Goal: Use online tool/utility: Use online tool/utility

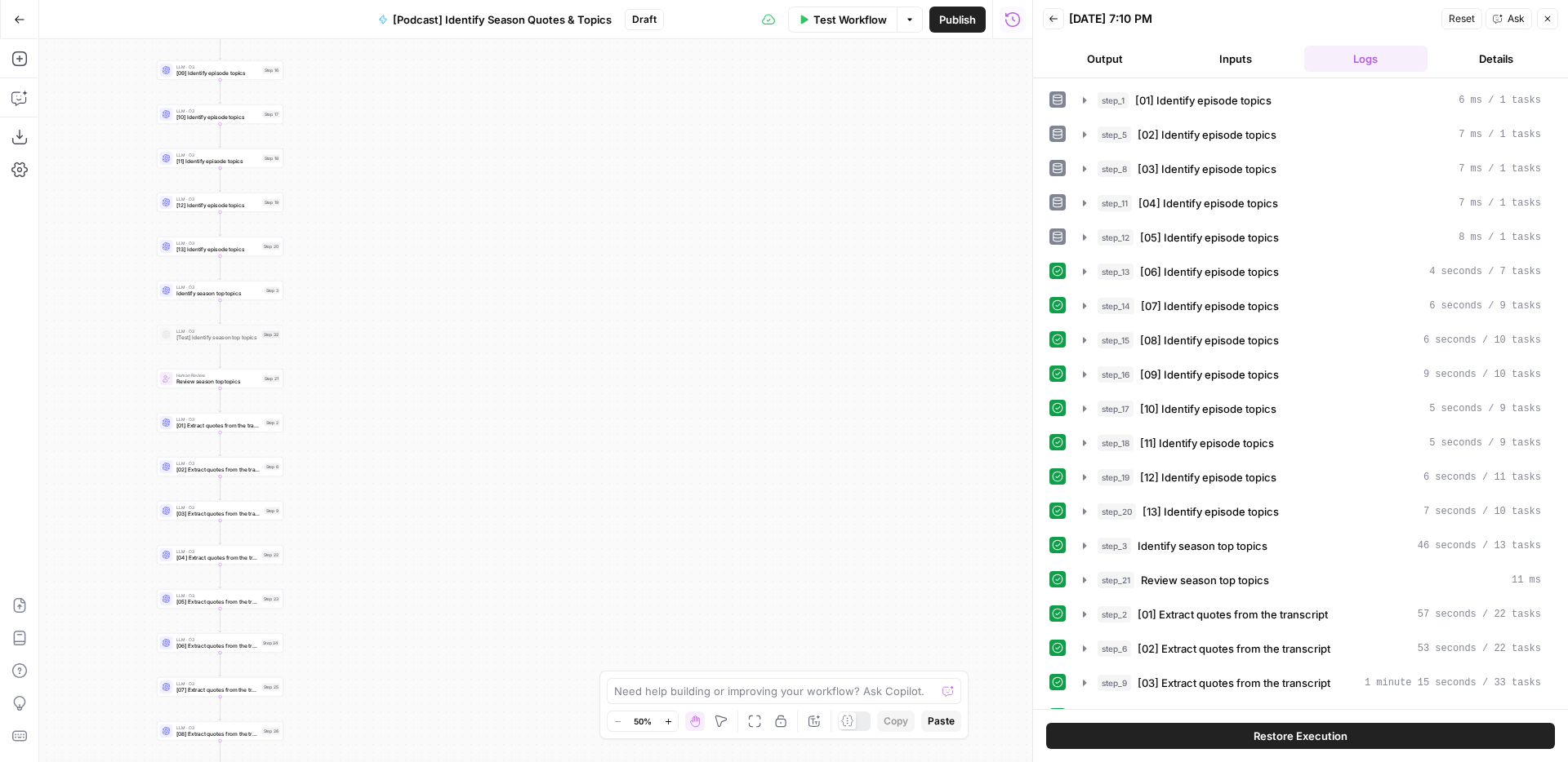
click at [515, 217] on div "Workflow Set Inputs Inputs LLM · O3 [01] Identify episode topics Step 1 LLM · O…" at bounding box center [536, 401] width 993 height 723
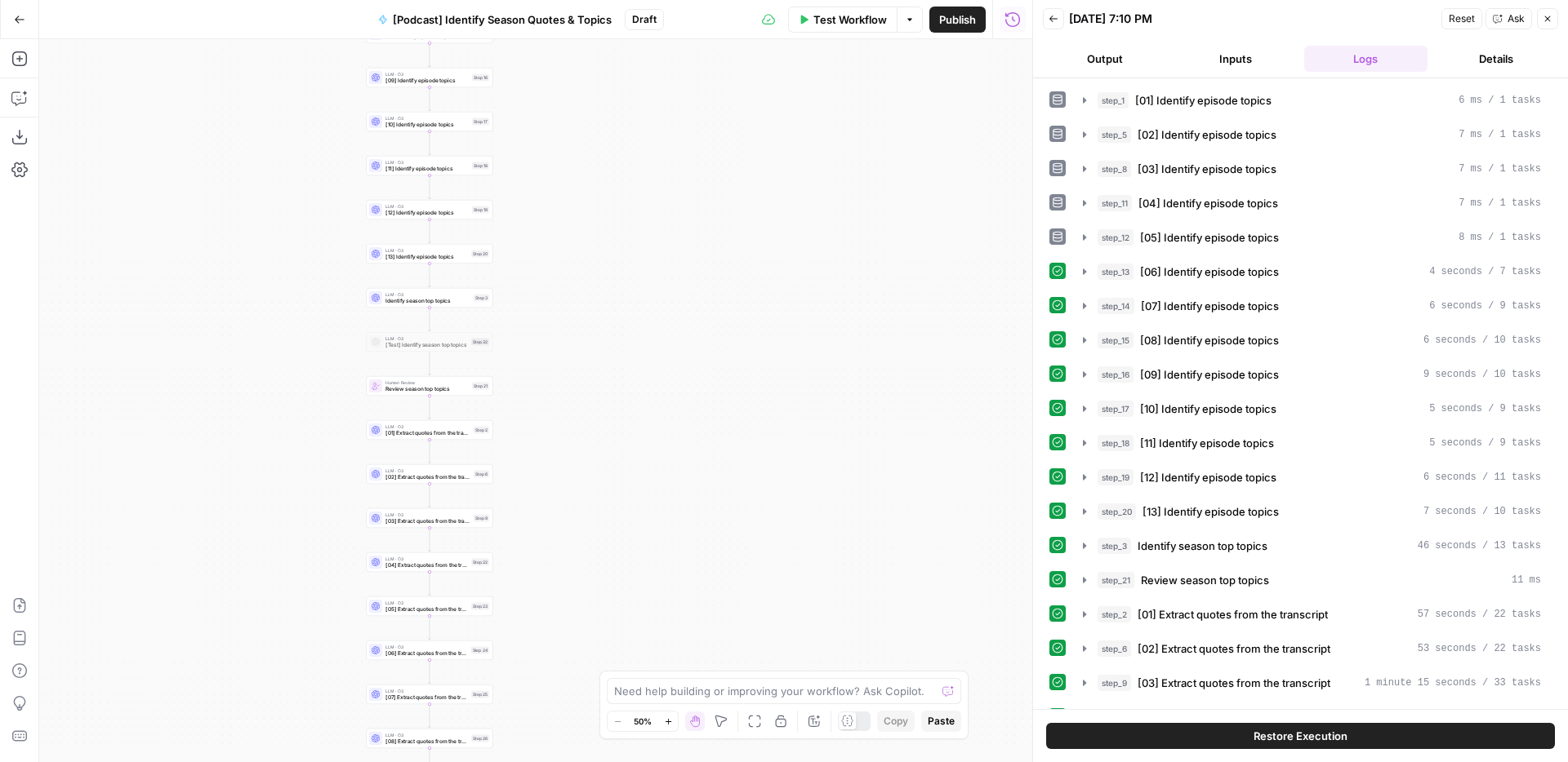
click at [1547, 19] on icon "button" at bounding box center [1548, 18] width 10 height 10
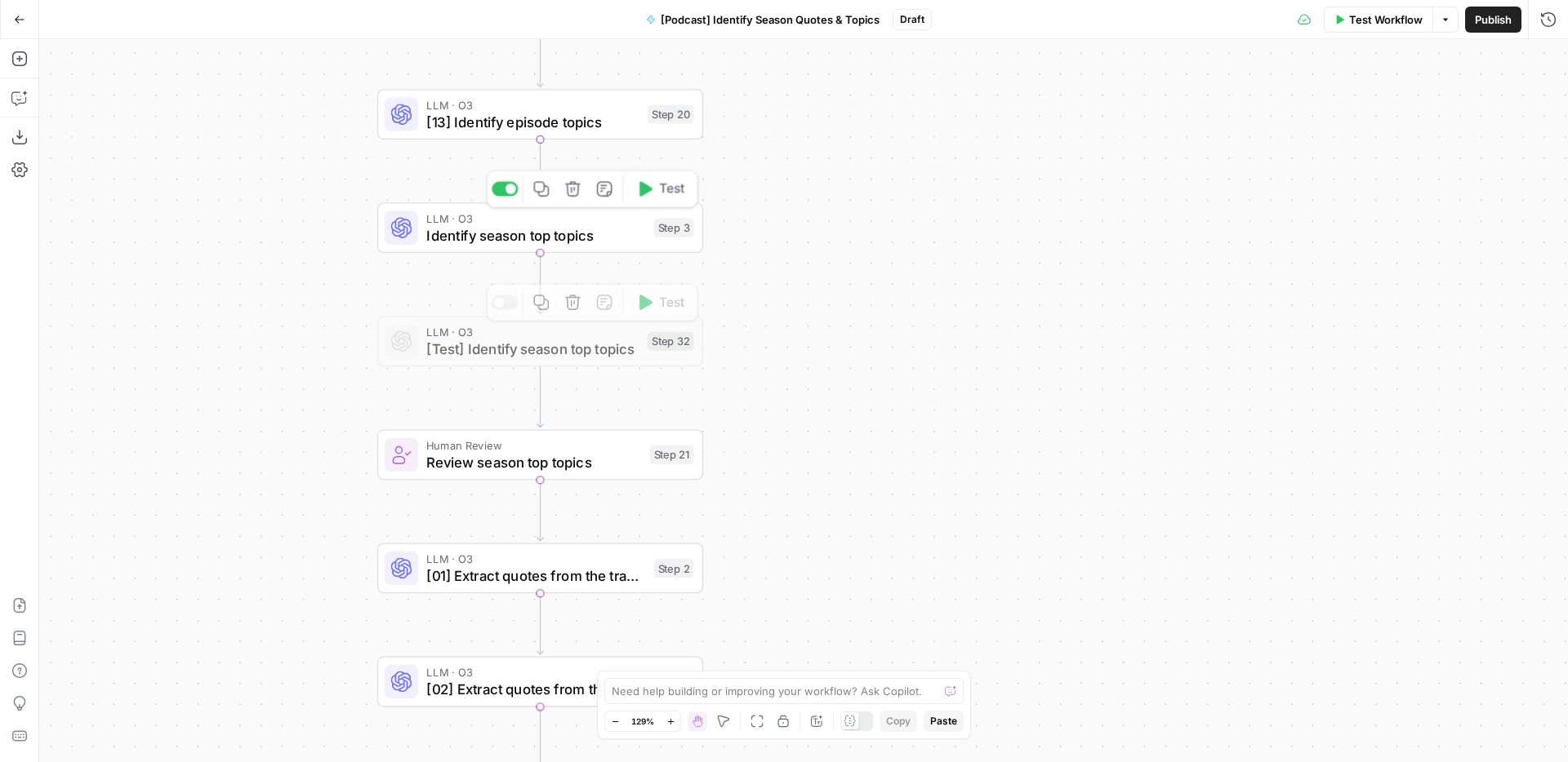
click at [586, 235] on span "Identify season top topics" at bounding box center [536, 235] width 219 height 21
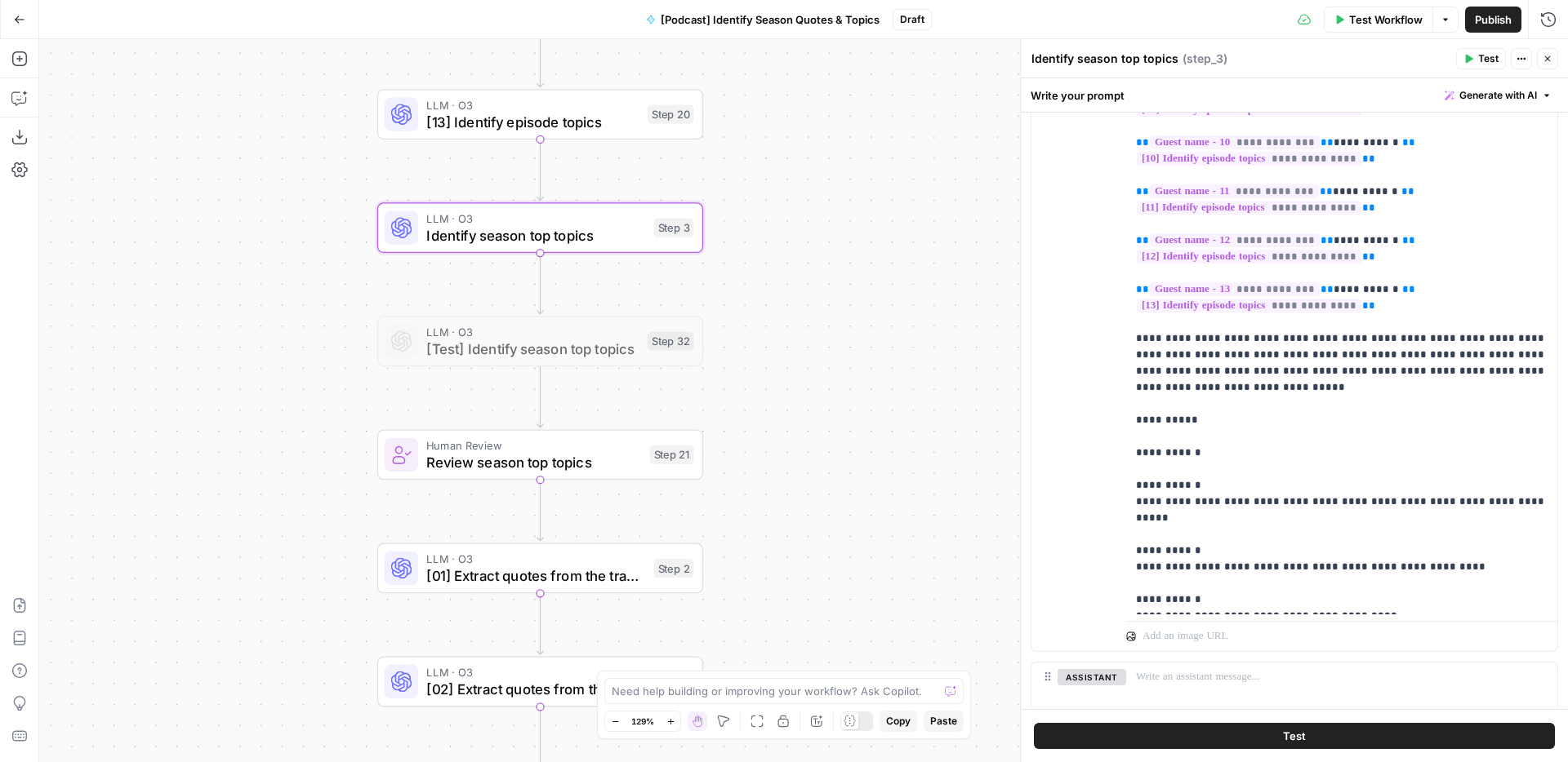
scroll to position [352, 0]
click at [601, 461] on span "Review season top topics" at bounding box center [533, 462] width 215 height 21
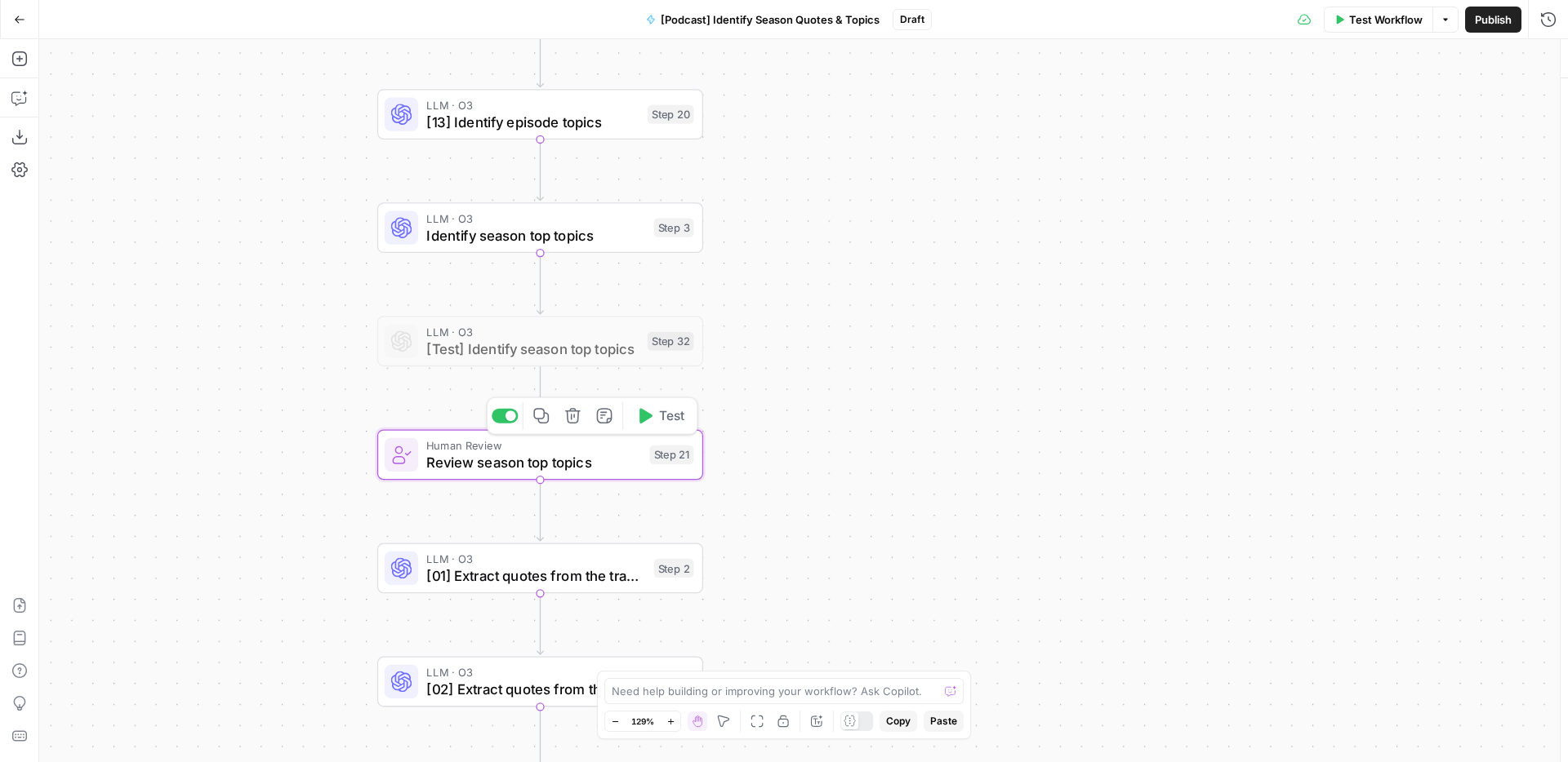
type textarea "Review season top topics"
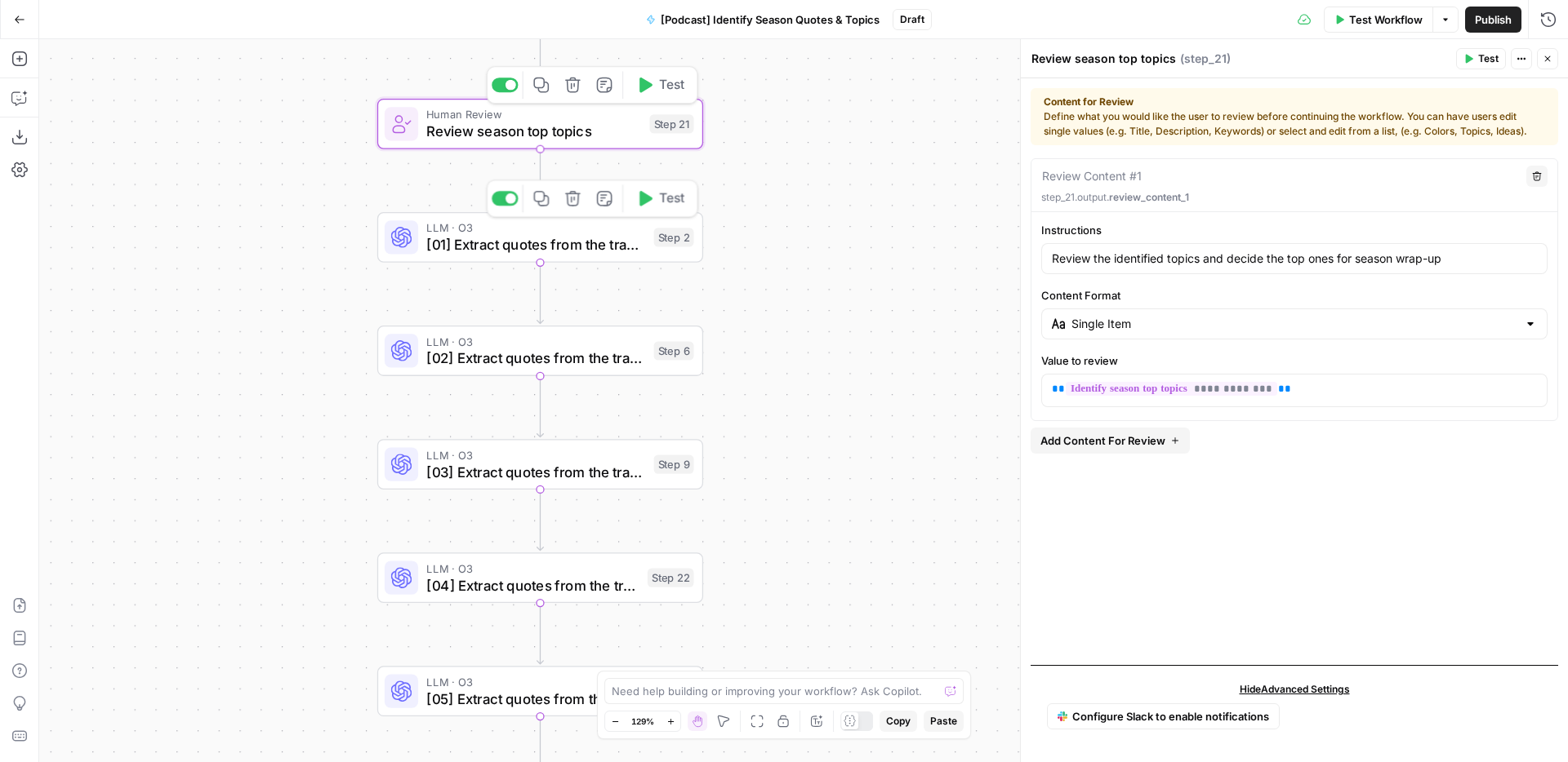
click at [607, 238] on span "[01] Extract quotes from the transcript" at bounding box center [536, 245] width 219 height 21
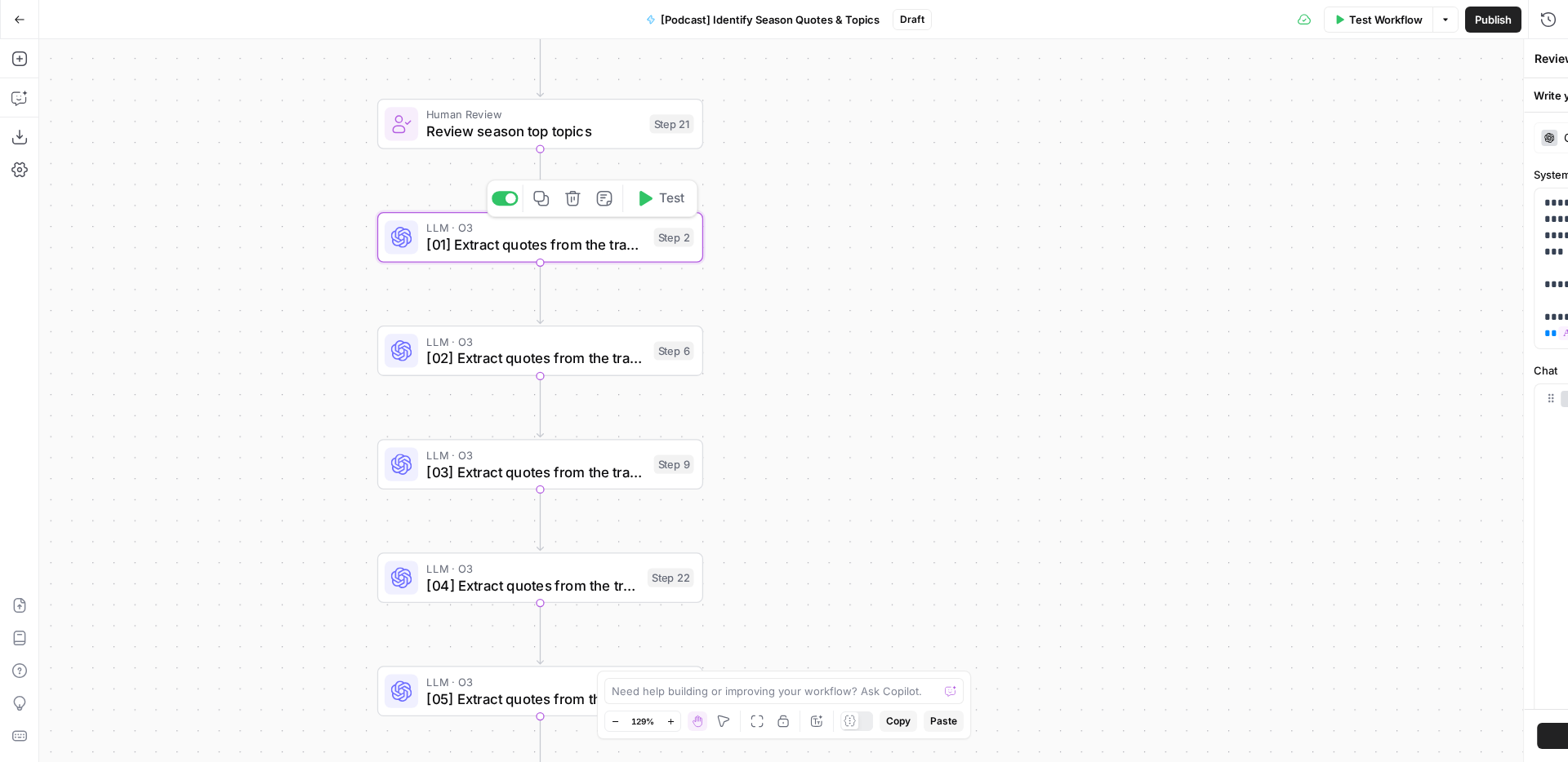
type textarea "[01] Extract quotes from the transcript"
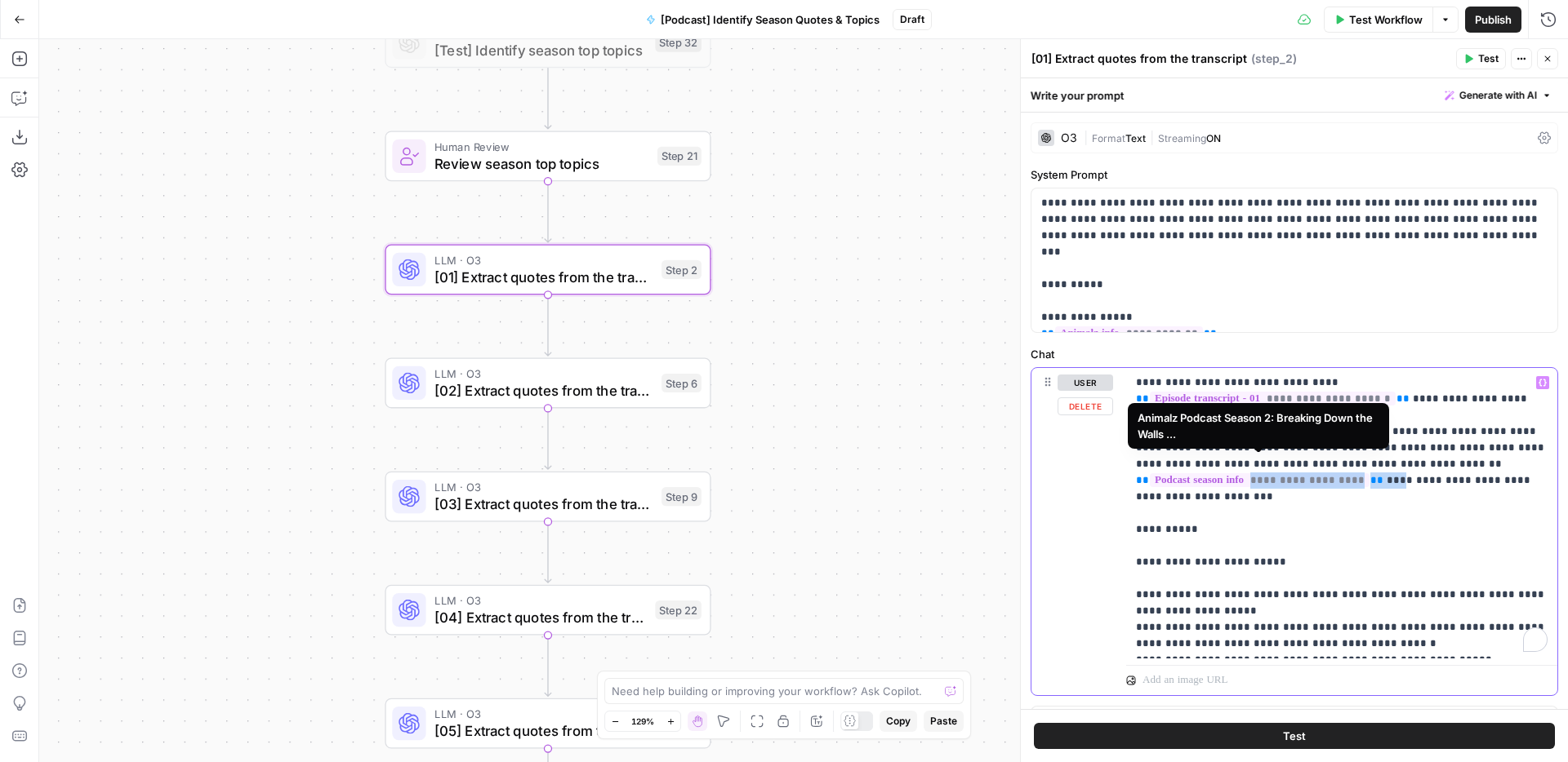
drag, startPoint x: 1403, startPoint y: 463, endPoint x: 1179, endPoint y: 462, distance: 224.0
click at [1179, 462] on p "**********" at bounding box center [1342, 514] width 412 height 278
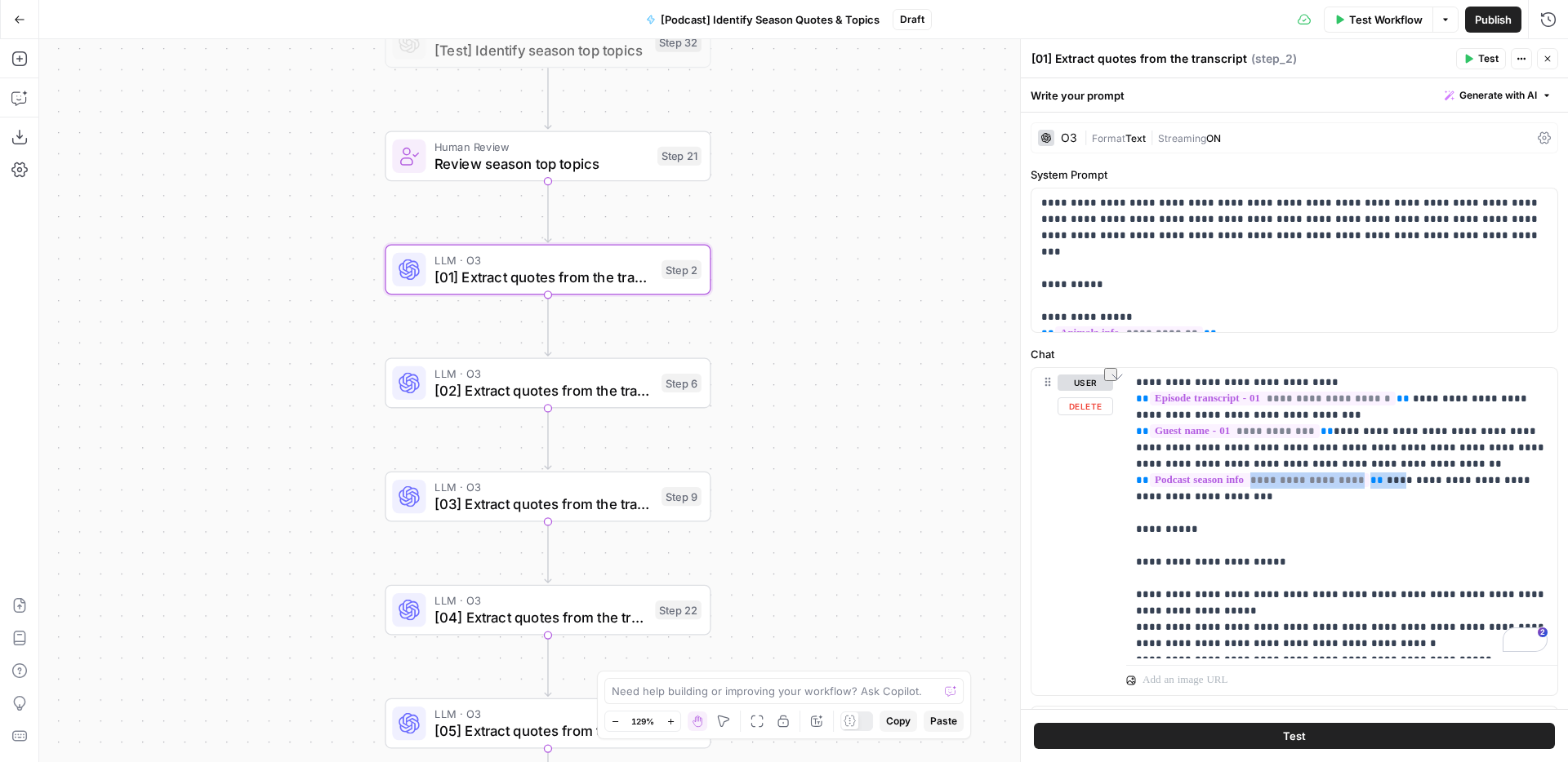
click at [864, 425] on div "Workflow Set Inputs Inputs LLM · O3 [01] Identify episode topics Step 1 LLM · O…" at bounding box center [804, 401] width 1528 height 723
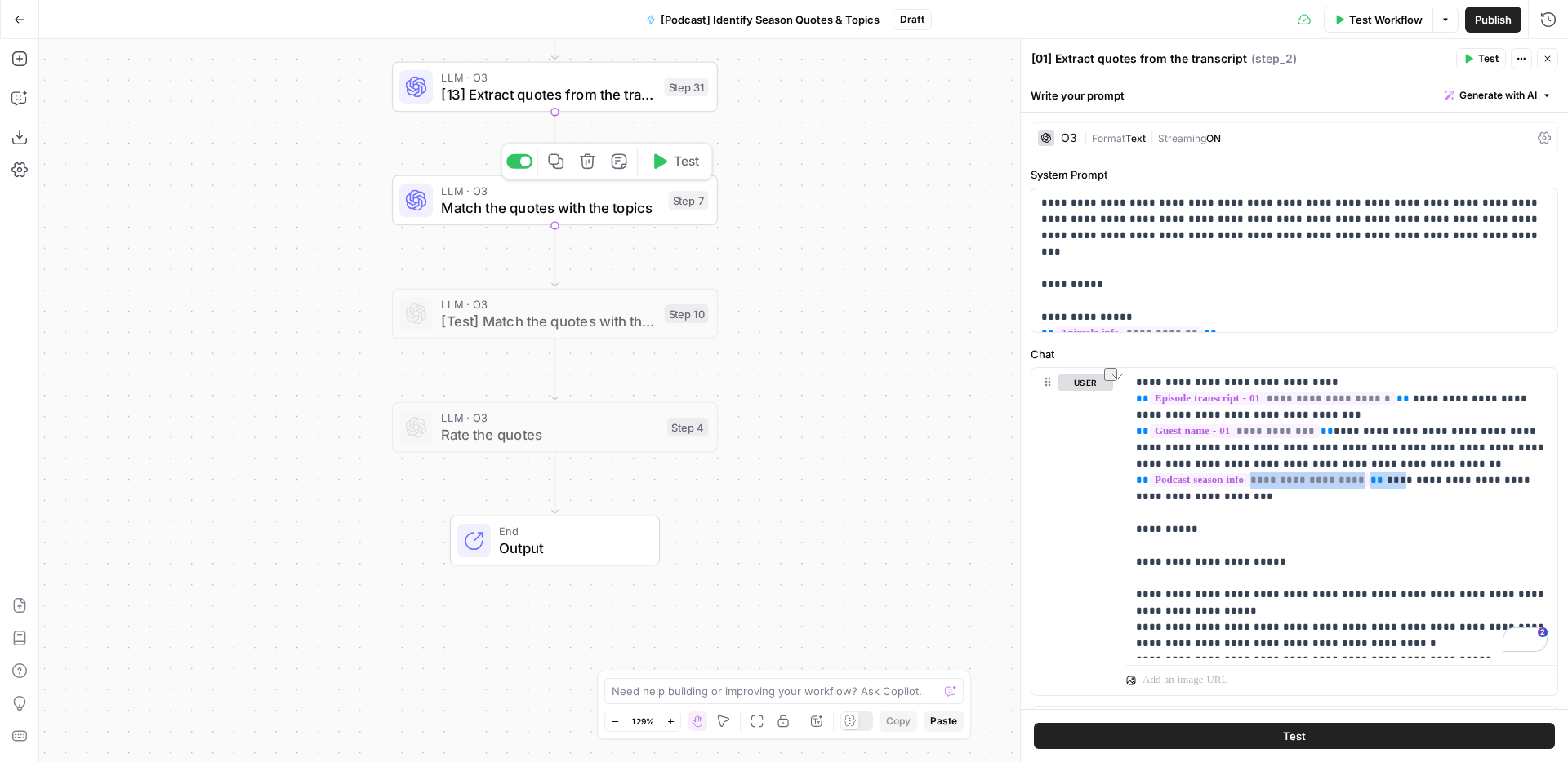
click at [575, 207] on span "Match the quotes with the topics" at bounding box center [551, 208] width 219 height 21
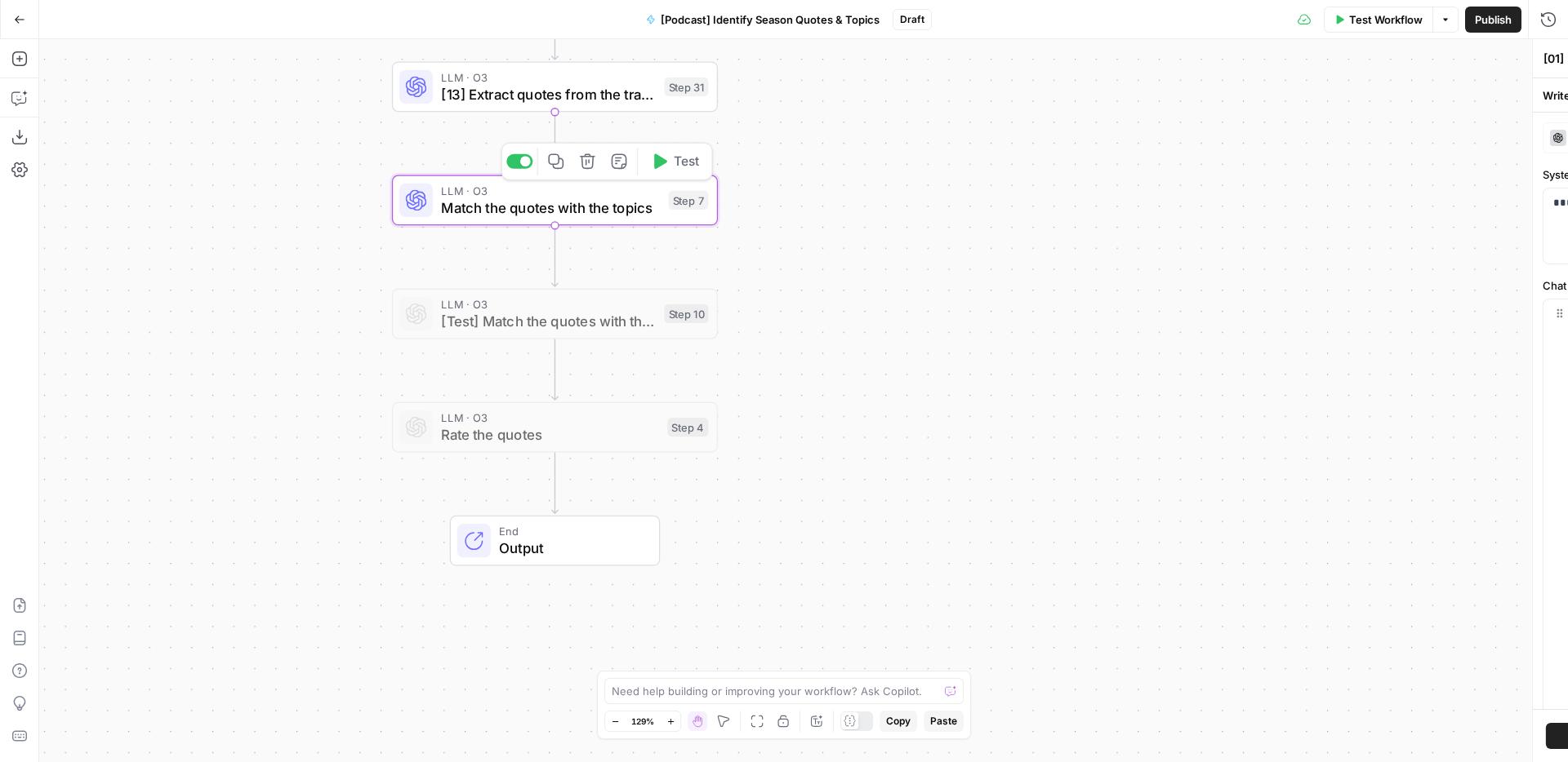
type textarea "Match the quotes with the topics"
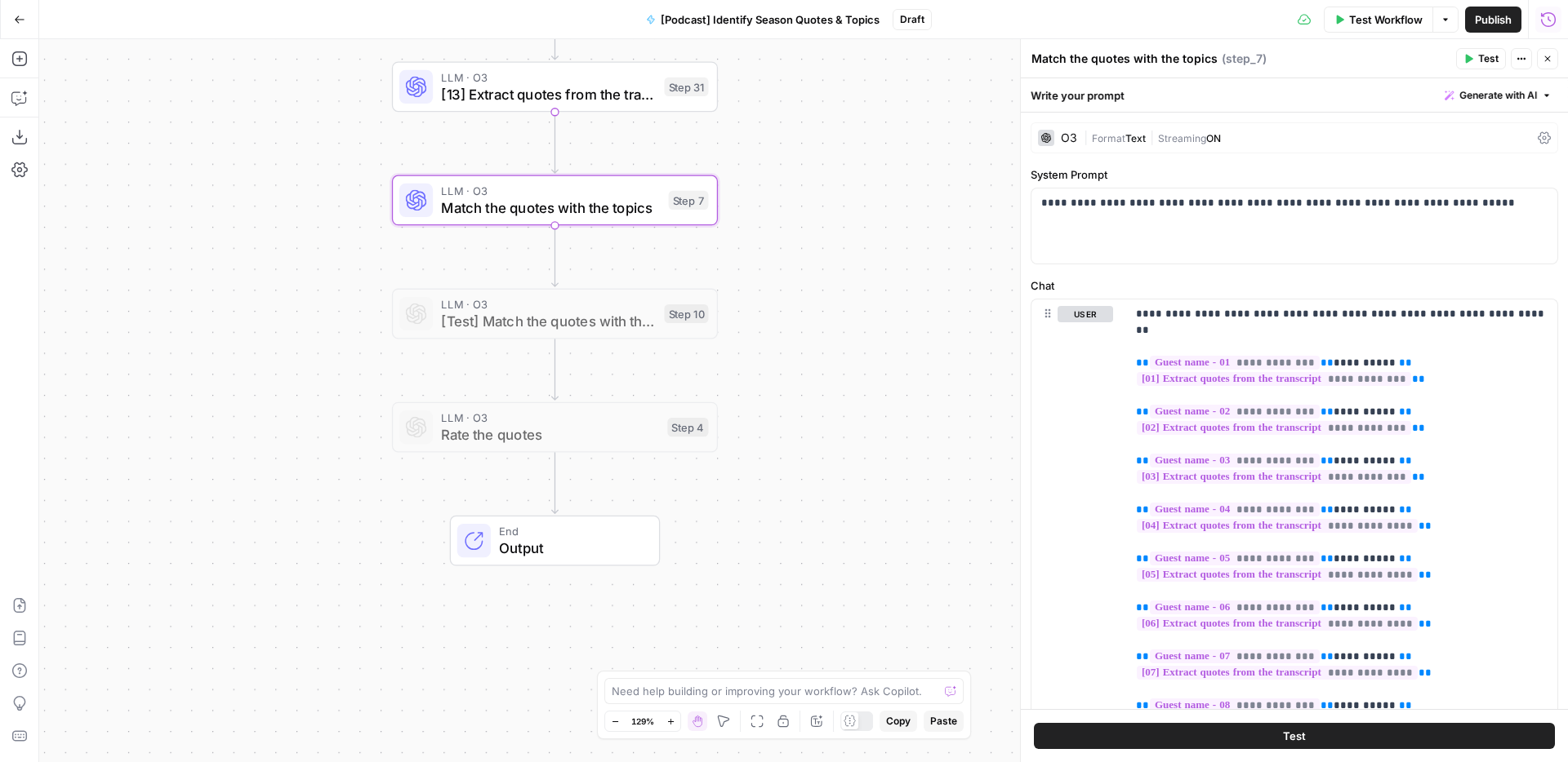
click at [1541, 8] on button "Run History" at bounding box center [1549, 19] width 26 height 26
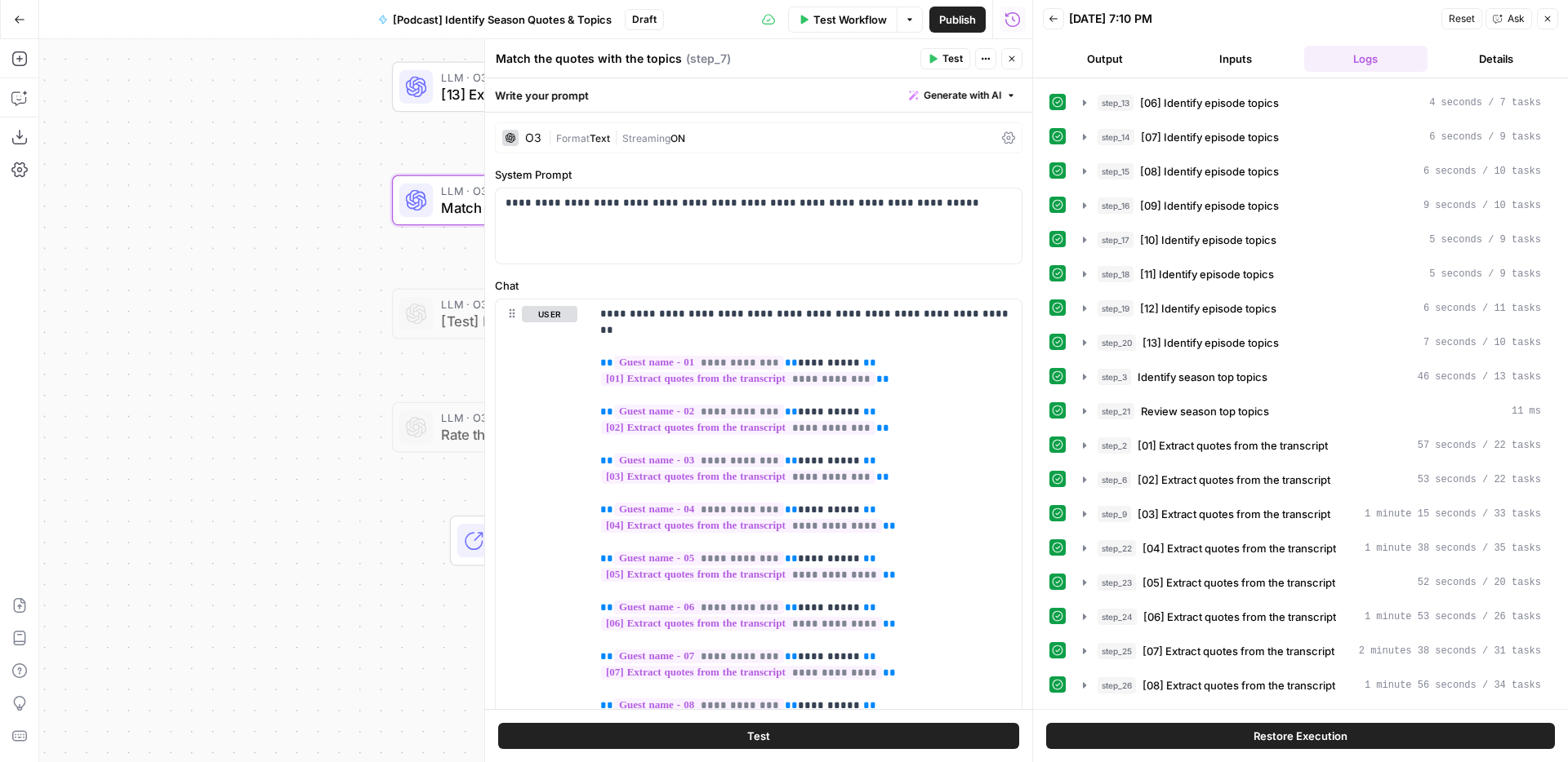
scroll to position [186, 0]
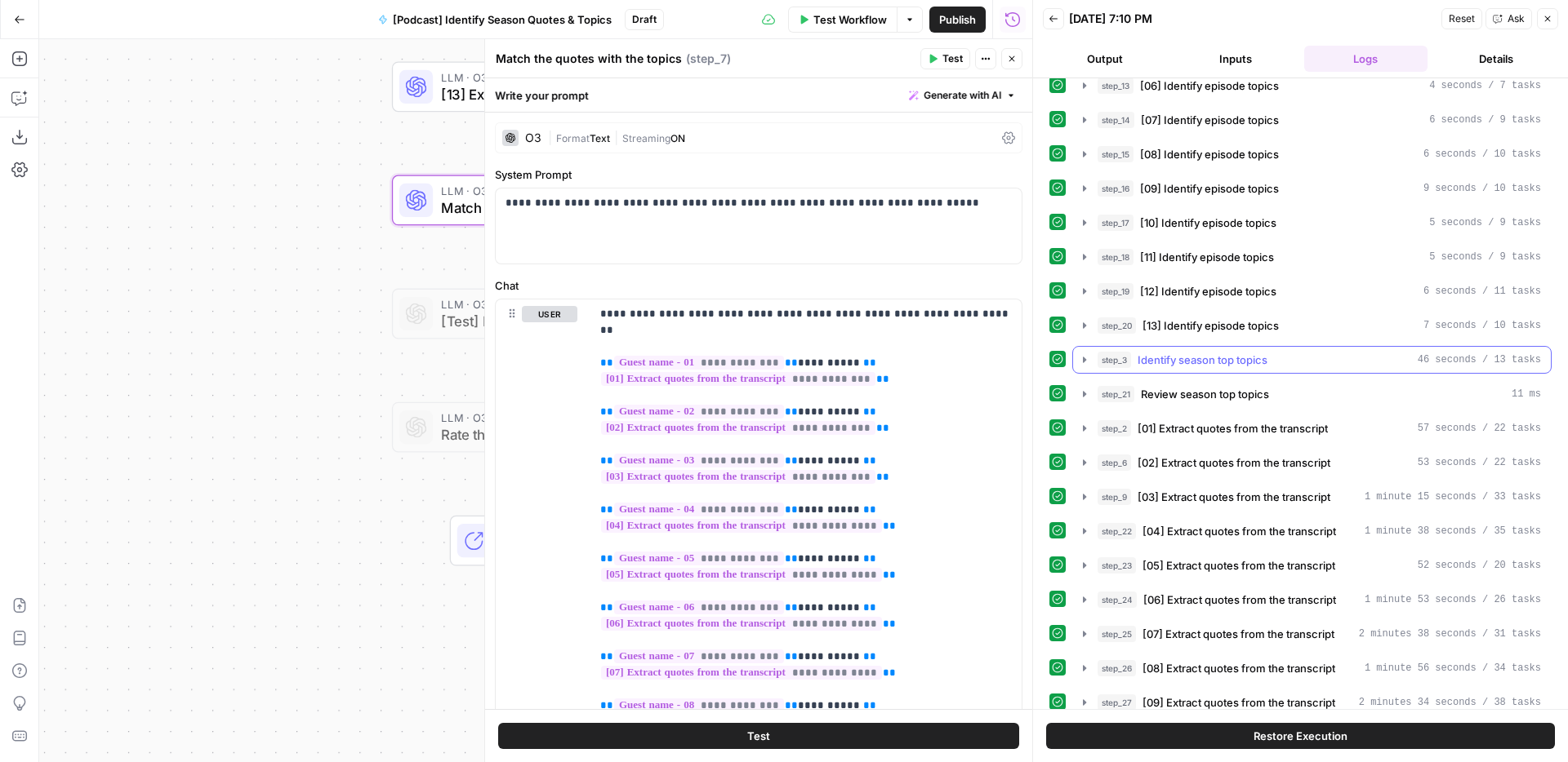
click at [1214, 361] on span "Identify season top topics" at bounding box center [1202, 360] width 130 height 17
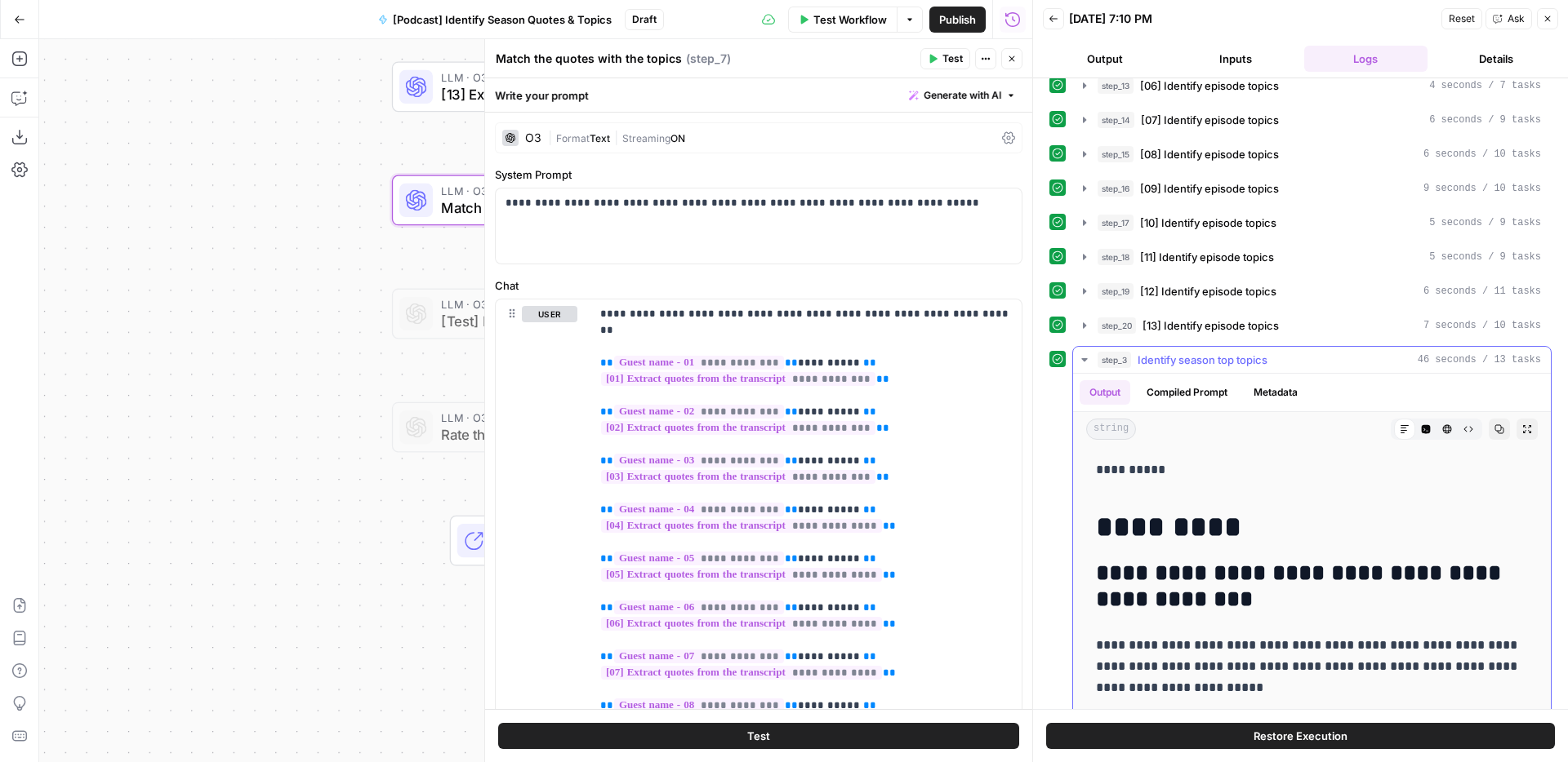
click at [1218, 359] on span "Identify season top topics" at bounding box center [1202, 360] width 130 height 17
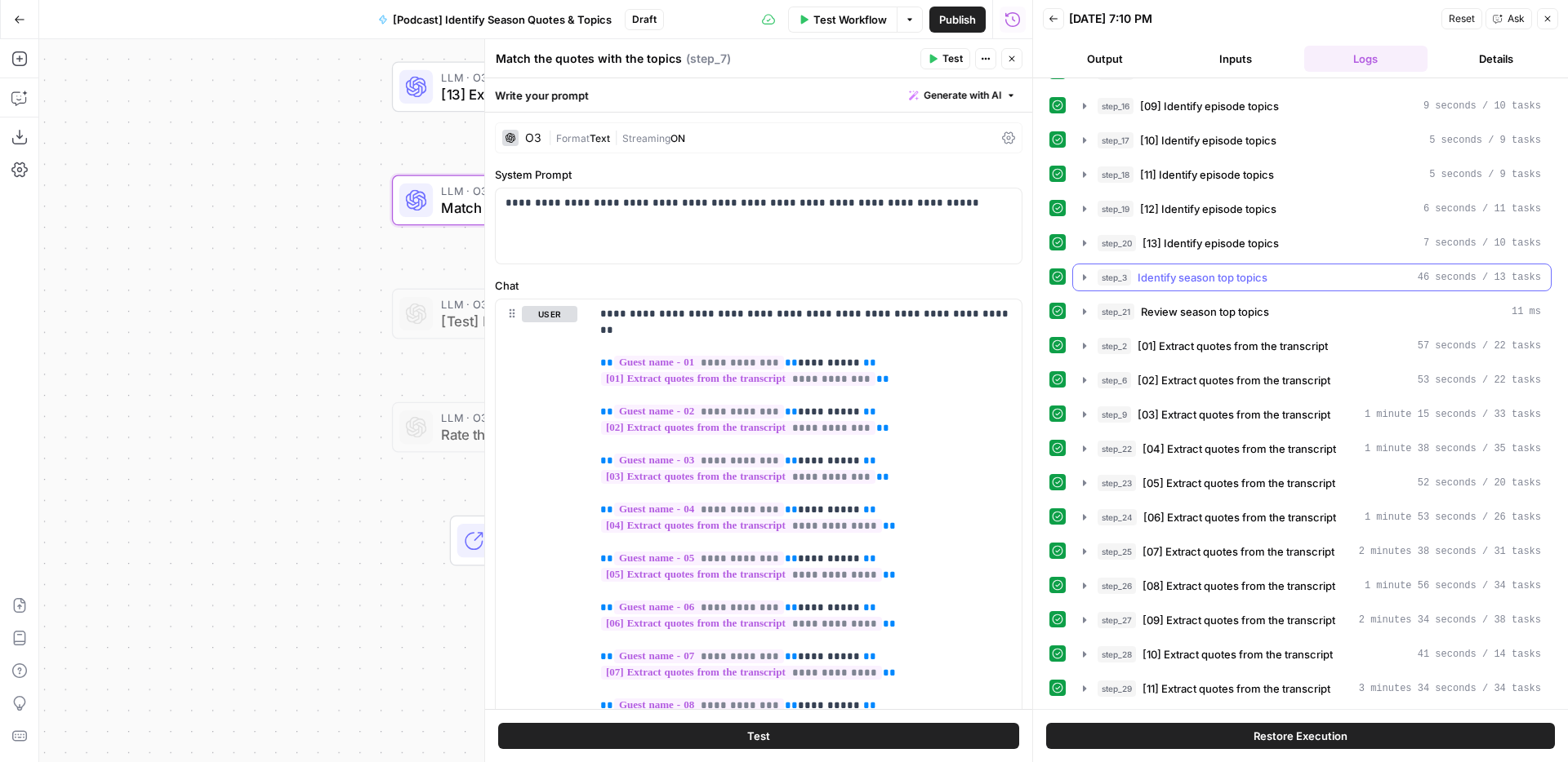
scroll to position [273, 0]
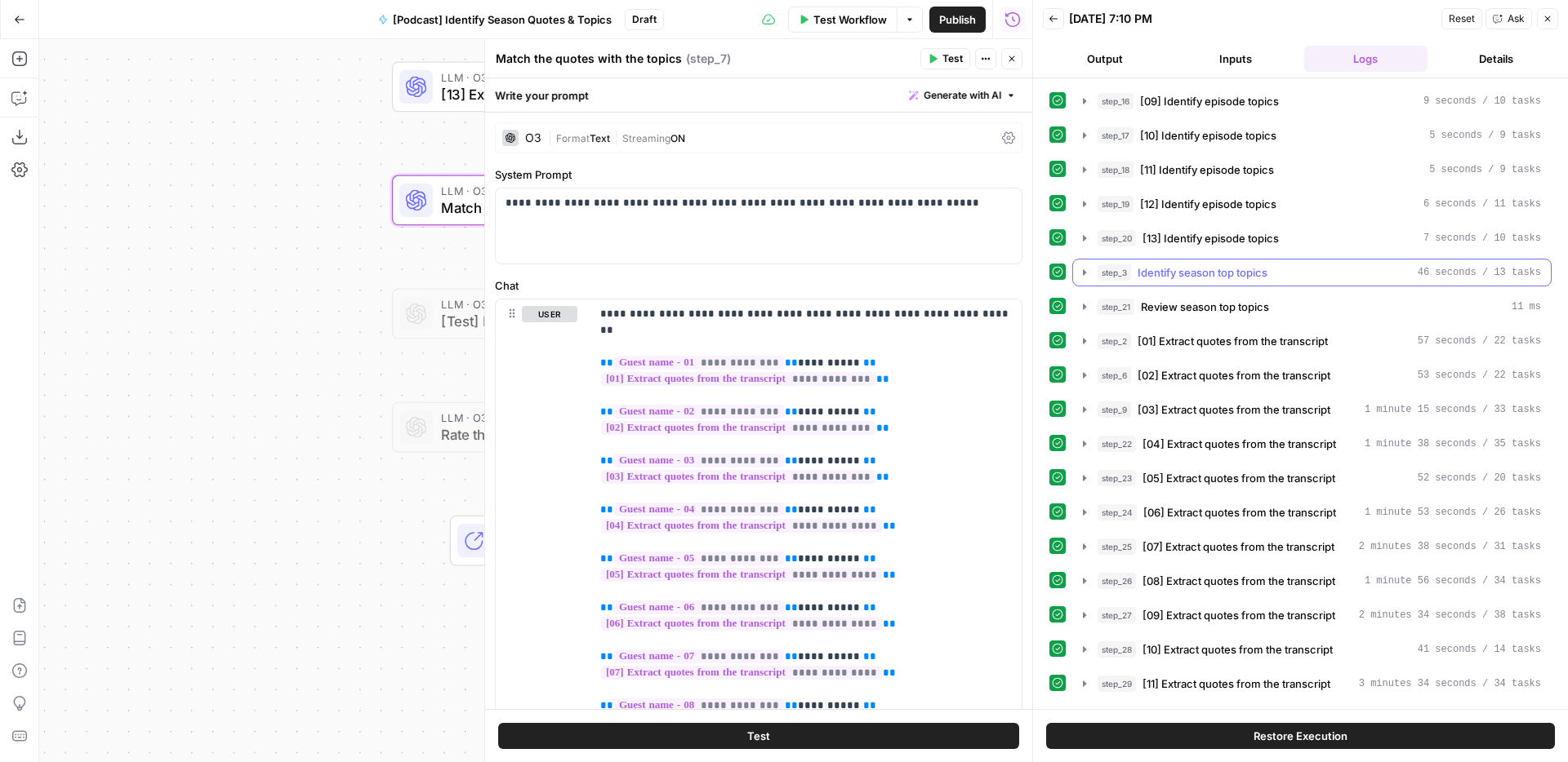
click at [1217, 271] on span "Identify season top topics" at bounding box center [1202, 272] width 130 height 17
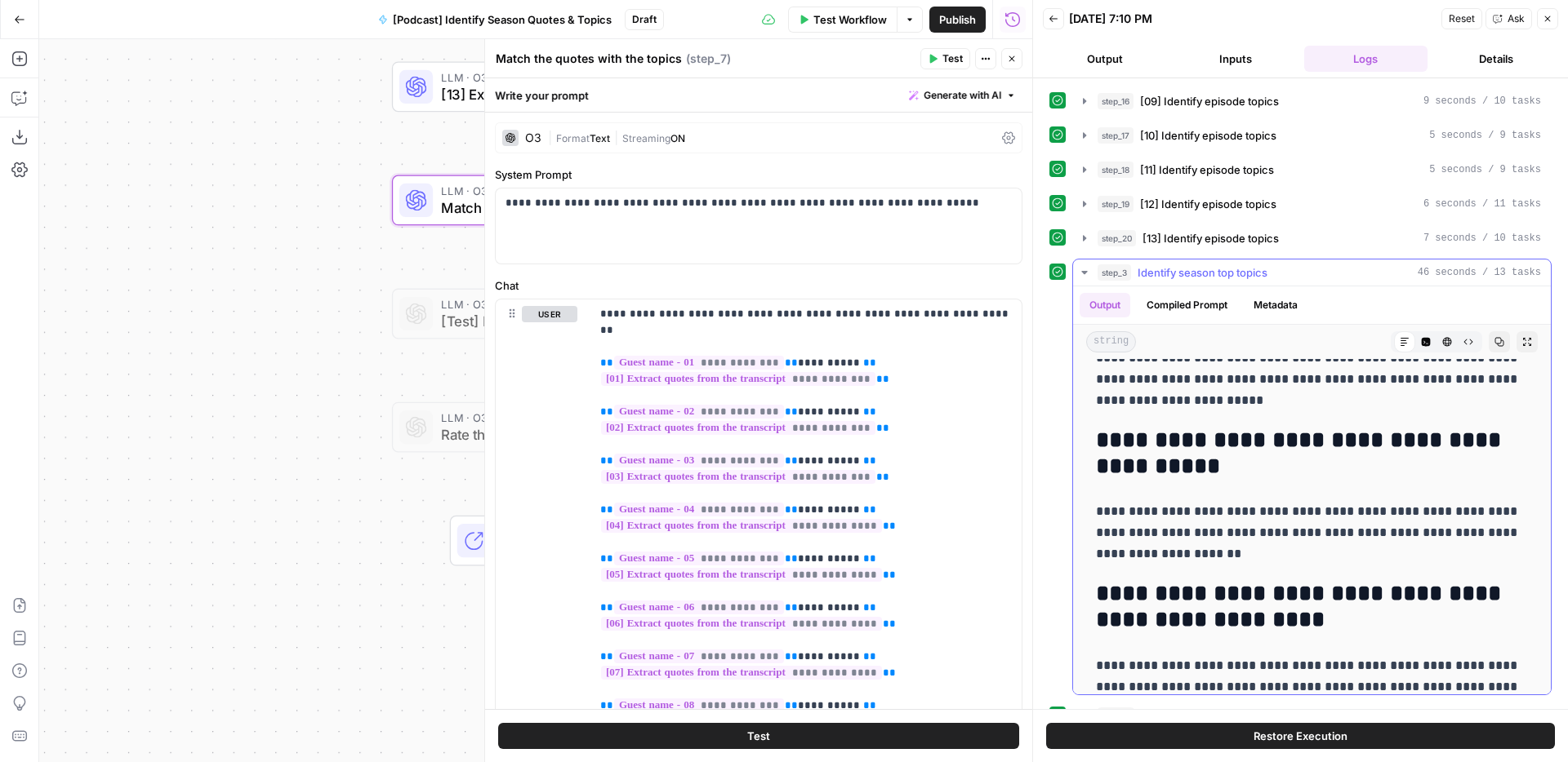
scroll to position [150, 0]
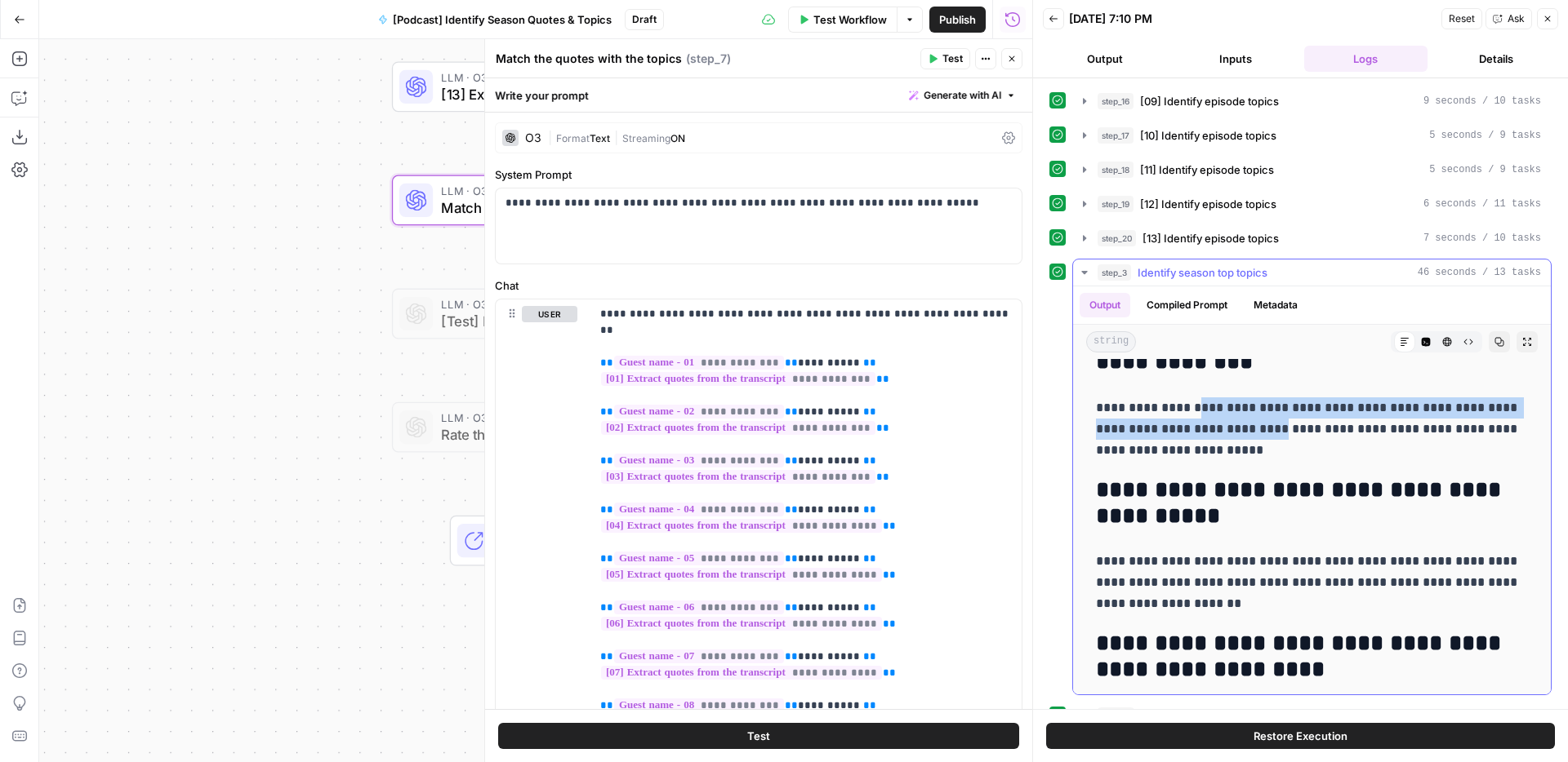
drag, startPoint x: 1193, startPoint y: 404, endPoint x: 1283, endPoint y: 440, distance: 96.9
click at [1283, 440] on p "**********" at bounding box center [1311, 429] width 432 height 64
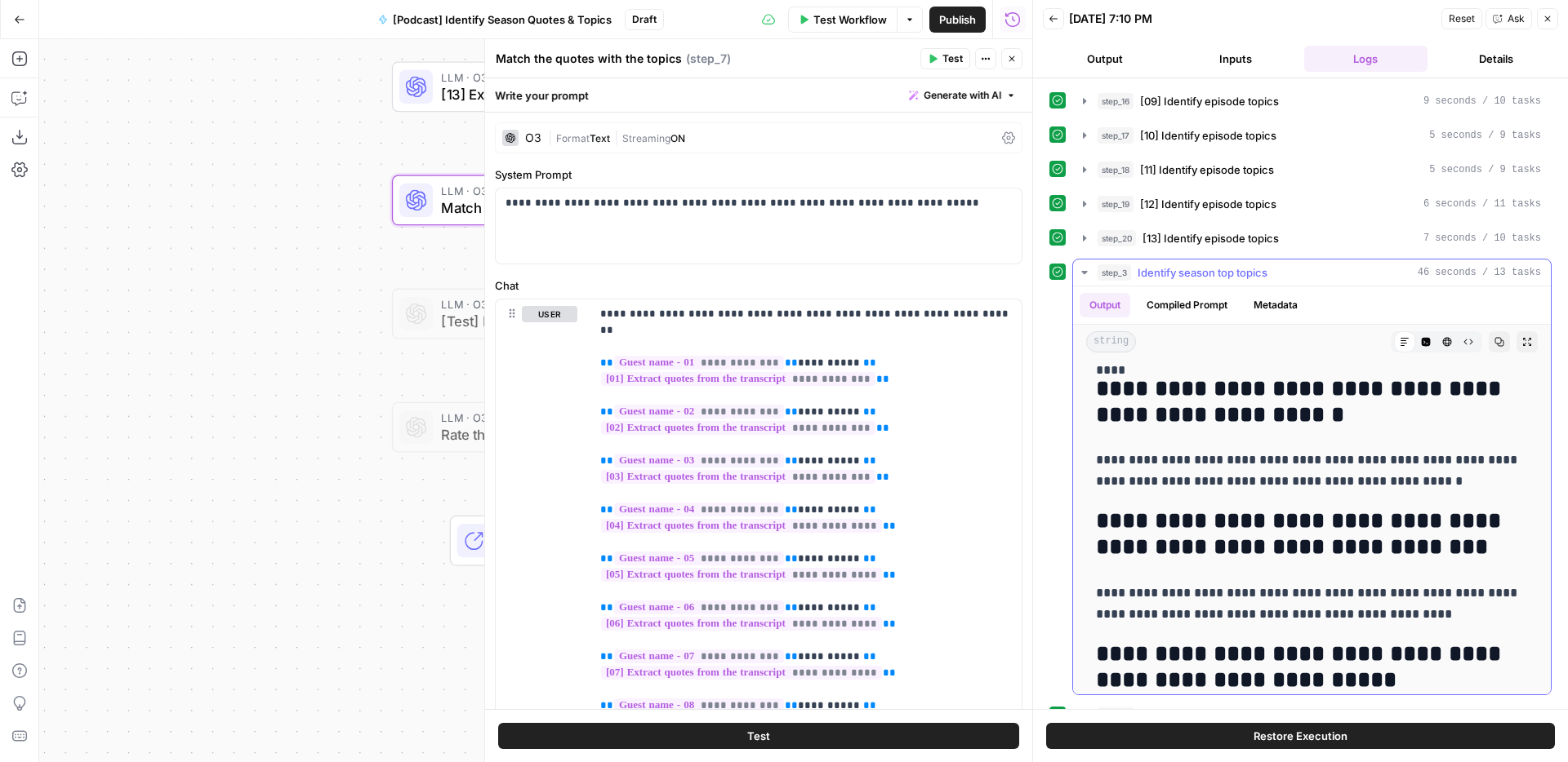
scroll to position [540, 0]
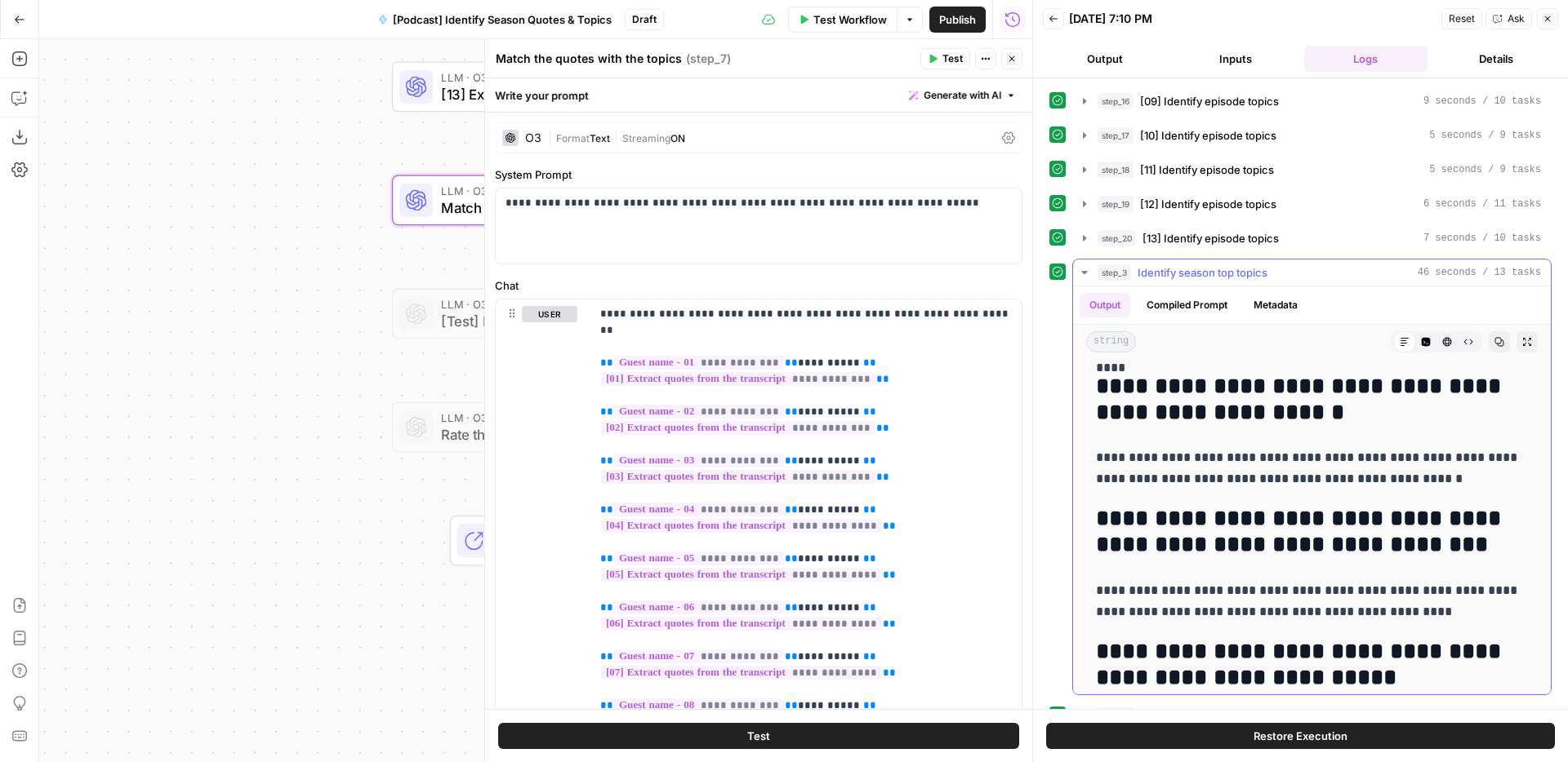
click at [1247, 268] on span "Identify season top topics" at bounding box center [1202, 272] width 130 height 17
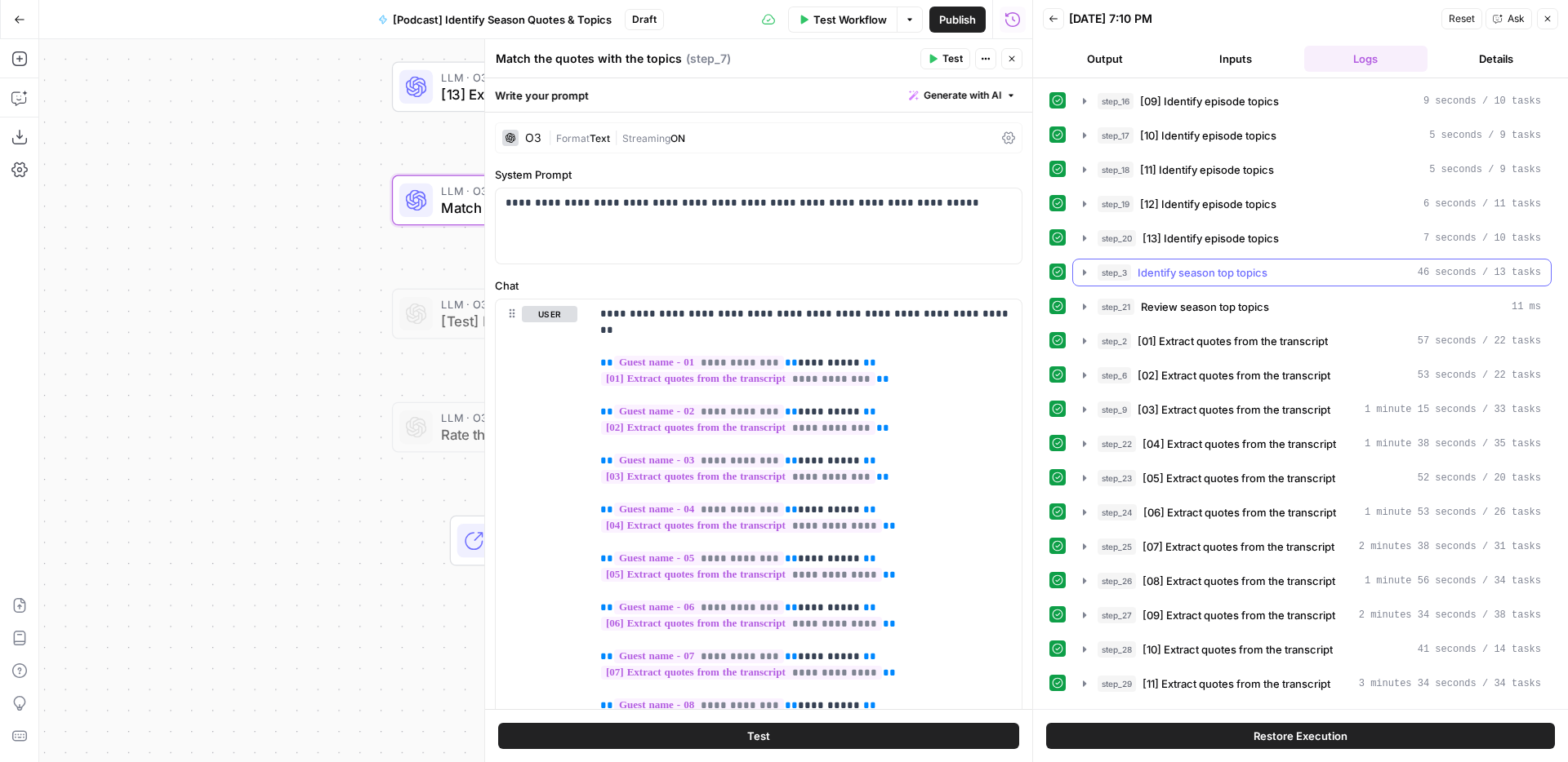
click at [1254, 277] on span "Identify season top topics" at bounding box center [1202, 272] width 130 height 17
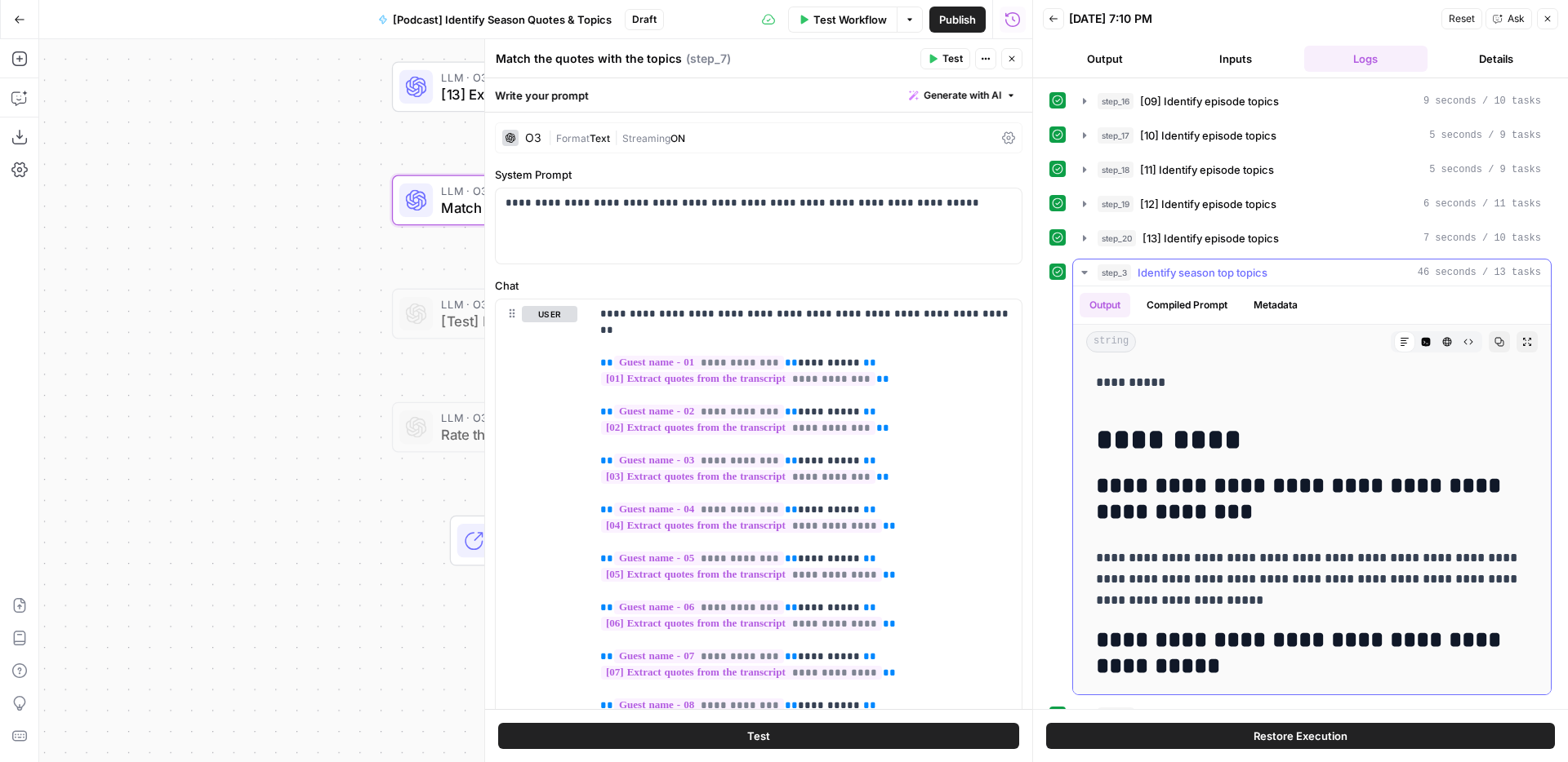
click at [1246, 266] on span "Identify season top topics" at bounding box center [1202, 272] width 130 height 17
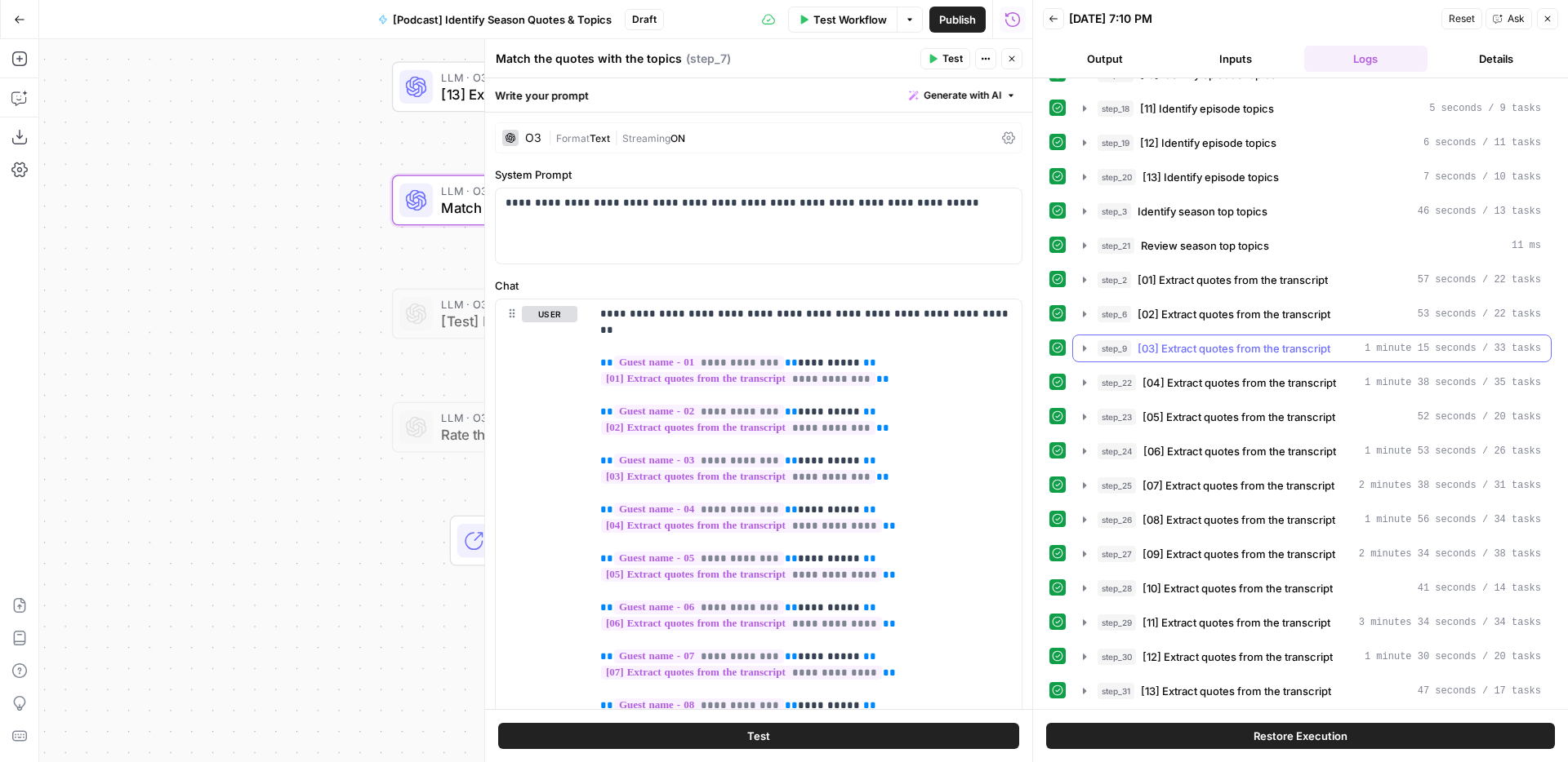
scroll to position [336, 0]
click at [1251, 346] on span "[03] Extract quotes from the transcript" at bounding box center [1234, 348] width 192 height 17
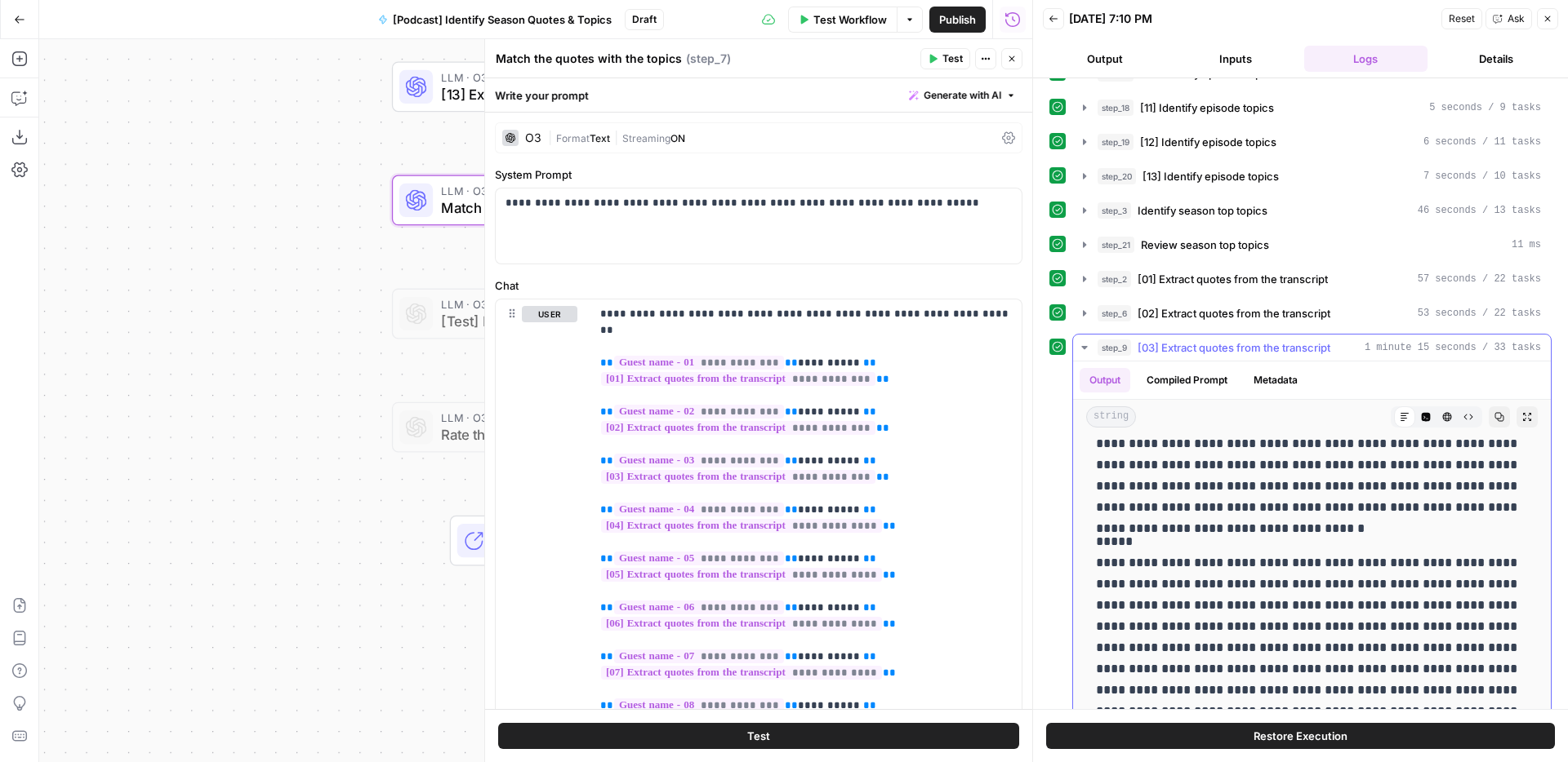
scroll to position [205, 0]
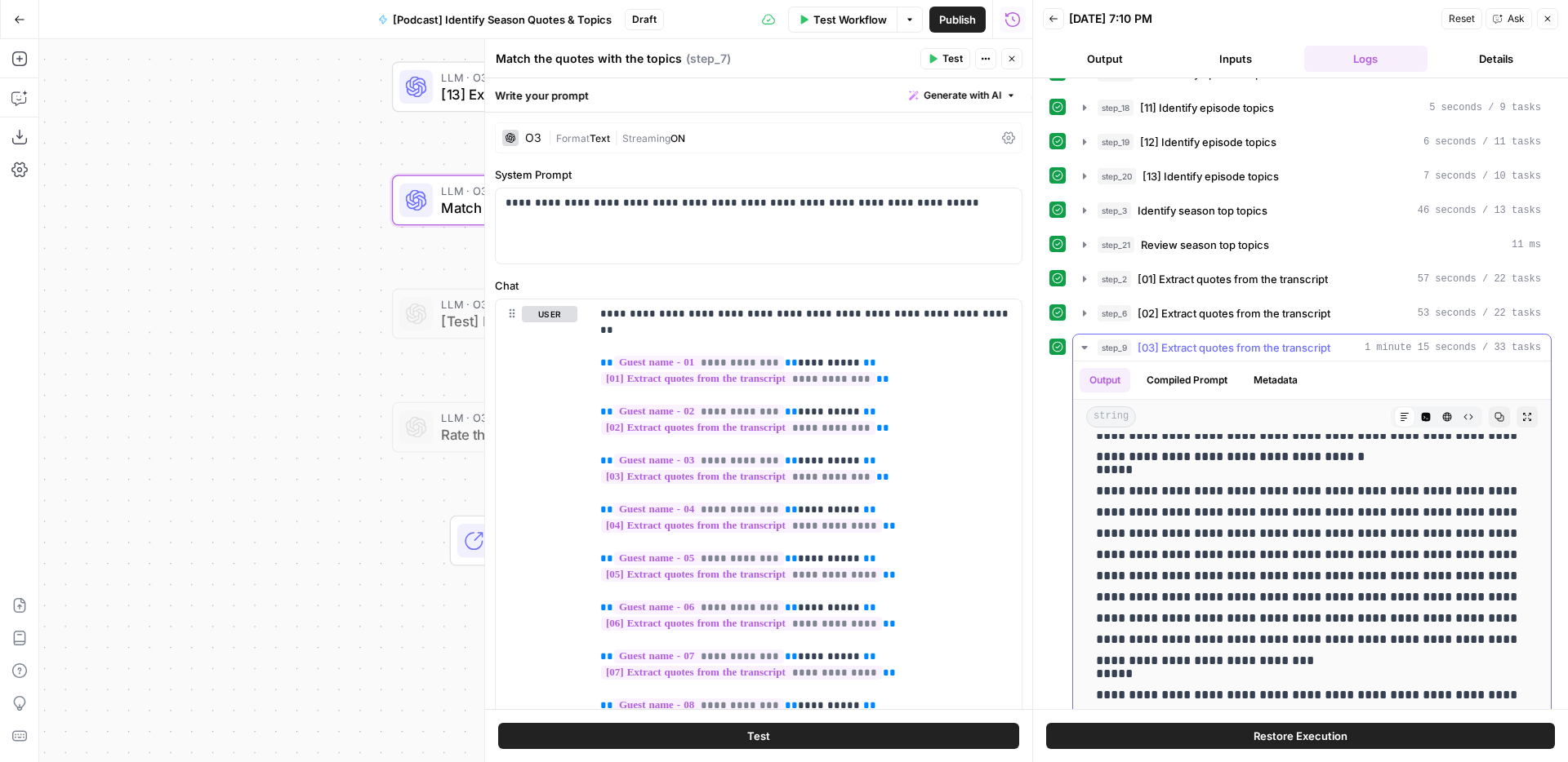
click at [1269, 352] on span "[03] Extract quotes from the transcript" at bounding box center [1234, 348] width 192 height 17
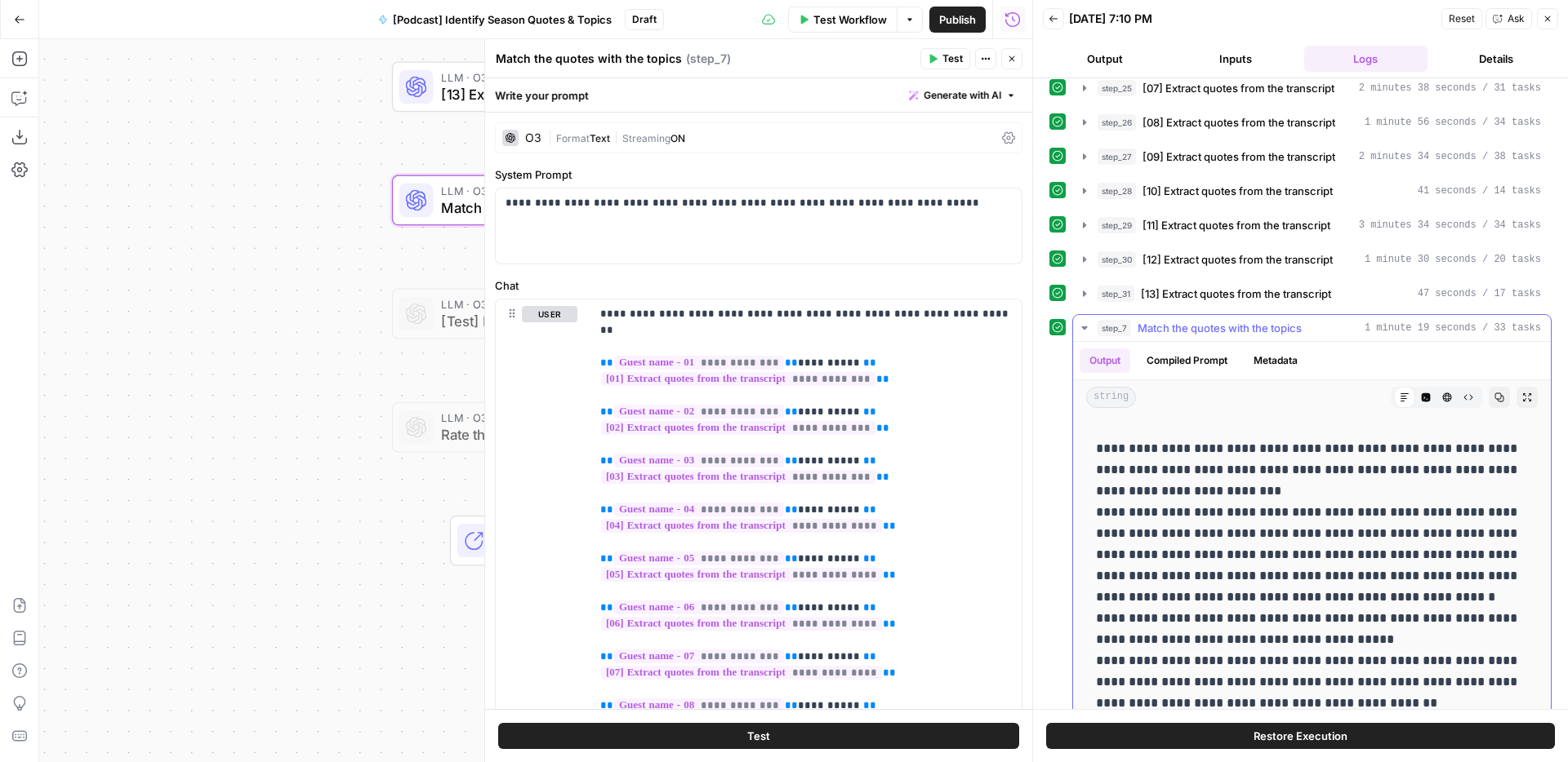
scroll to position [35, 0]
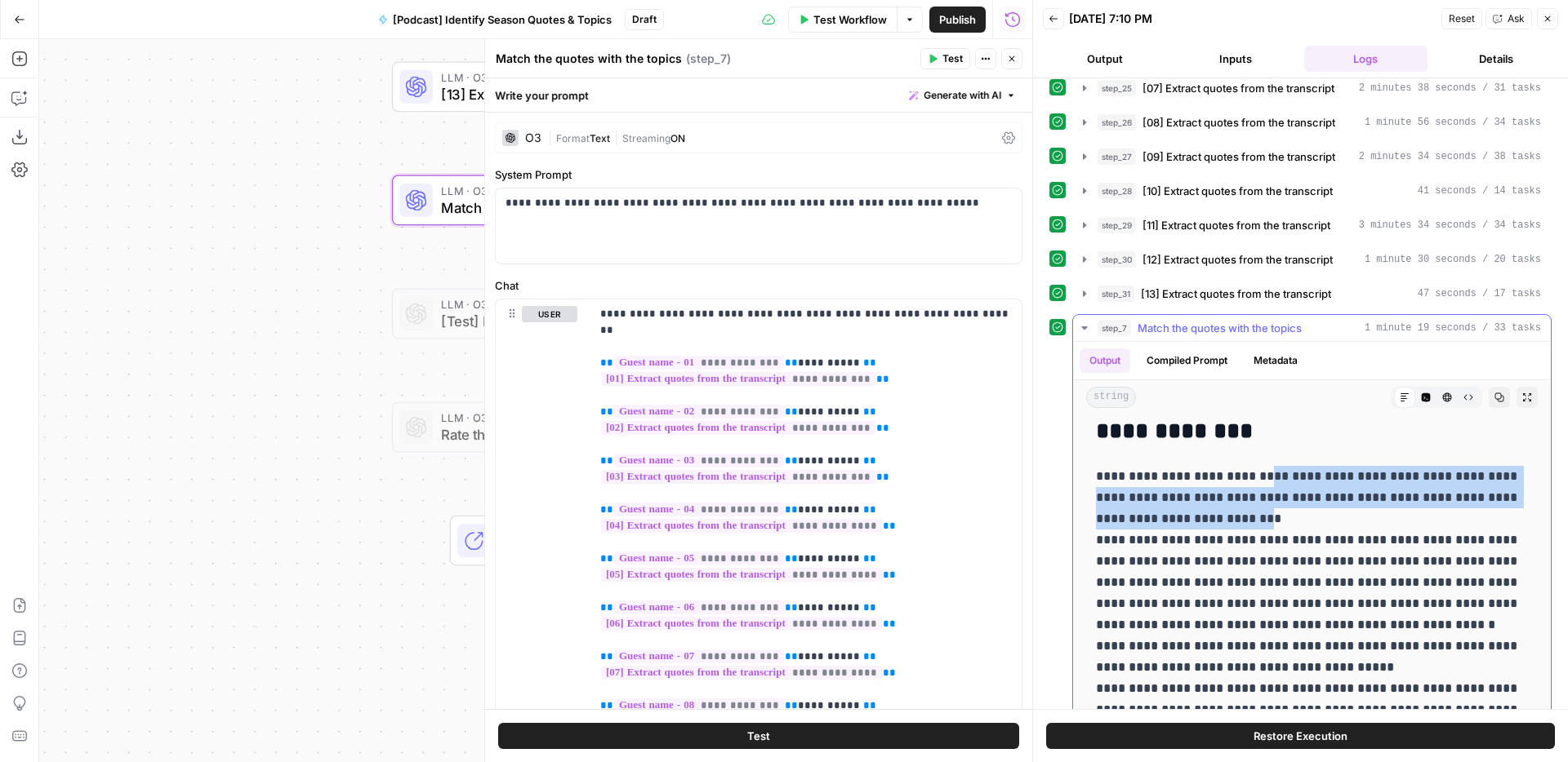
drag, startPoint x: 1263, startPoint y: 478, endPoint x: 1218, endPoint y: 516, distance: 58.9
click at [1218, 516] on p "**********" at bounding box center [1311, 635] width 432 height 340
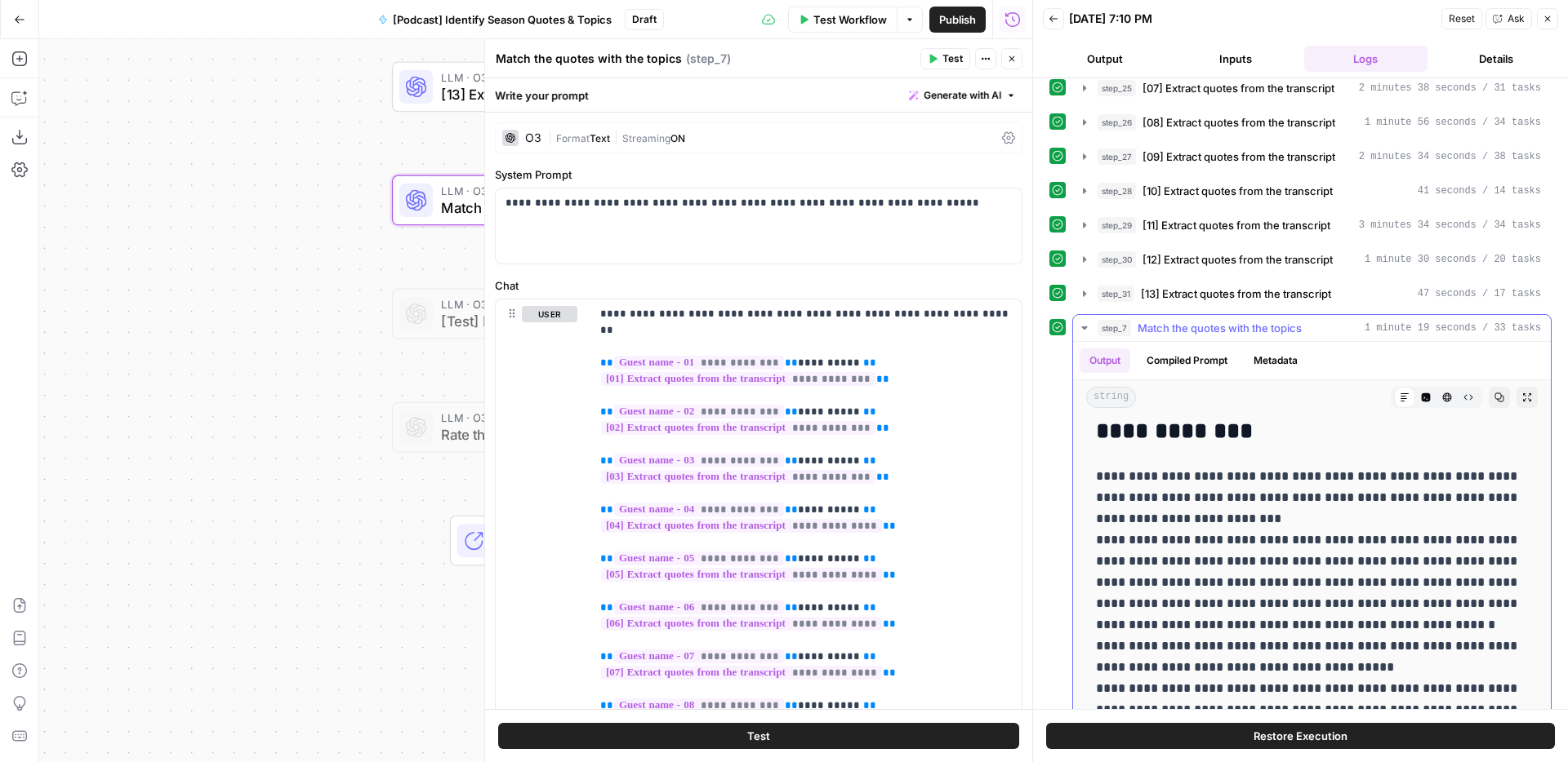
click at [1184, 504] on p "**********" at bounding box center [1311, 635] width 432 height 340
drag, startPoint x: 1185, startPoint y: 504, endPoint x: 1169, endPoint y: 502, distance: 16.1
click at [1169, 502] on p "**********" at bounding box center [1311, 635] width 432 height 340
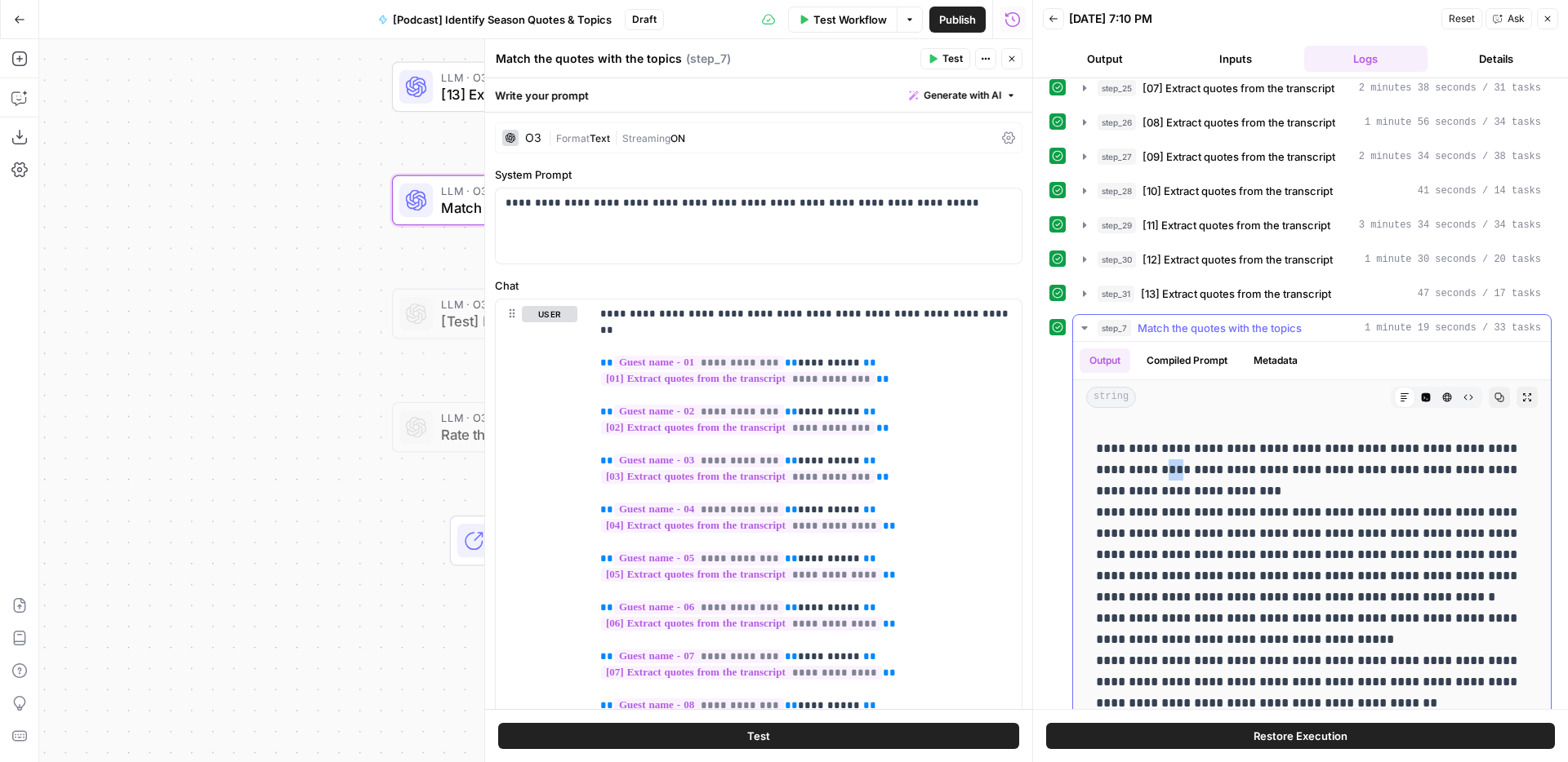
scroll to position [67, 0]
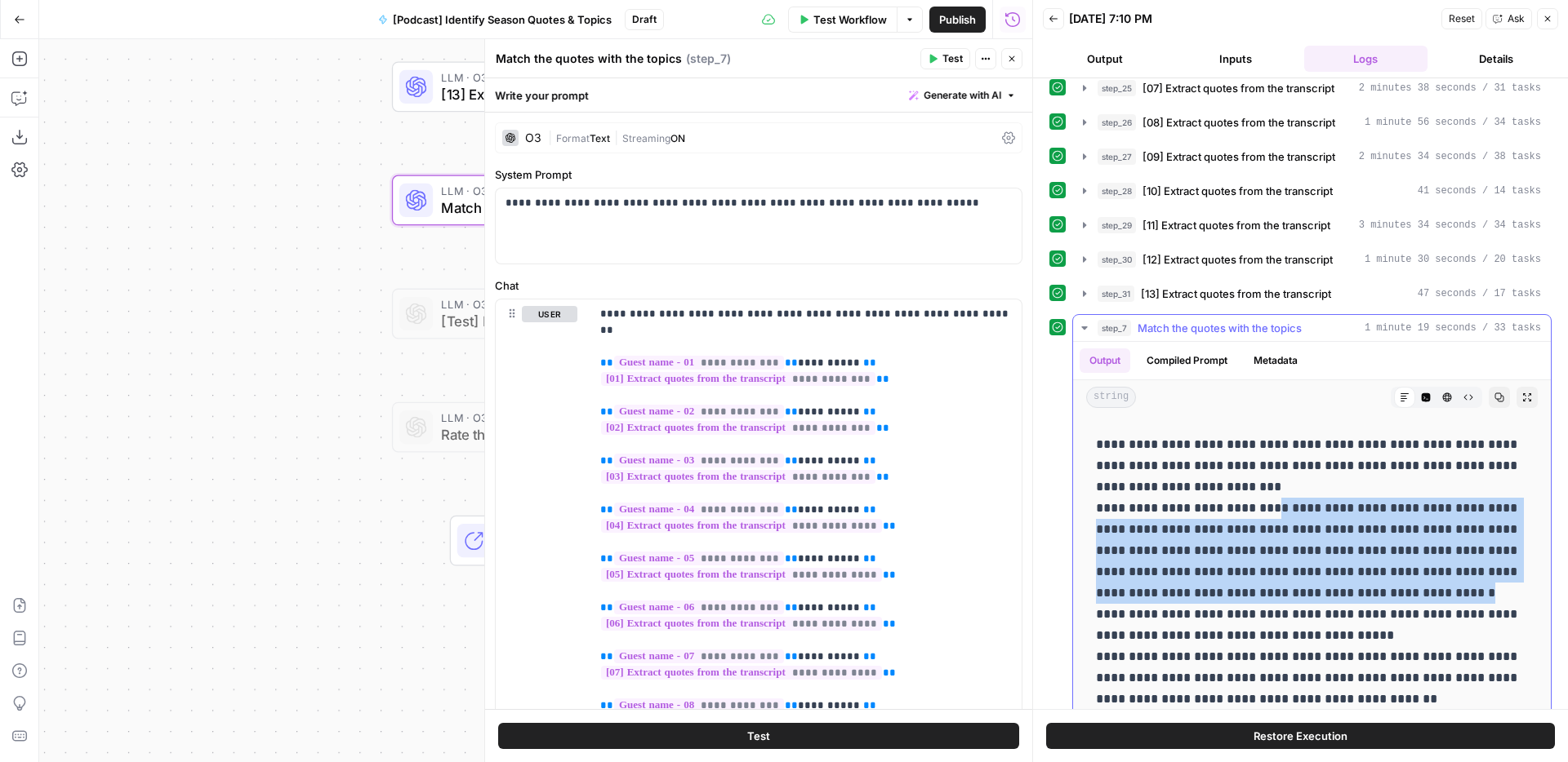
drag, startPoint x: 1400, startPoint y: 594, endPoint x: 1267, endPoint y: 510, distance: 157.3
click at [1267, 510] on p "**********" at bounding box center [1311, 604] width 432 height 340
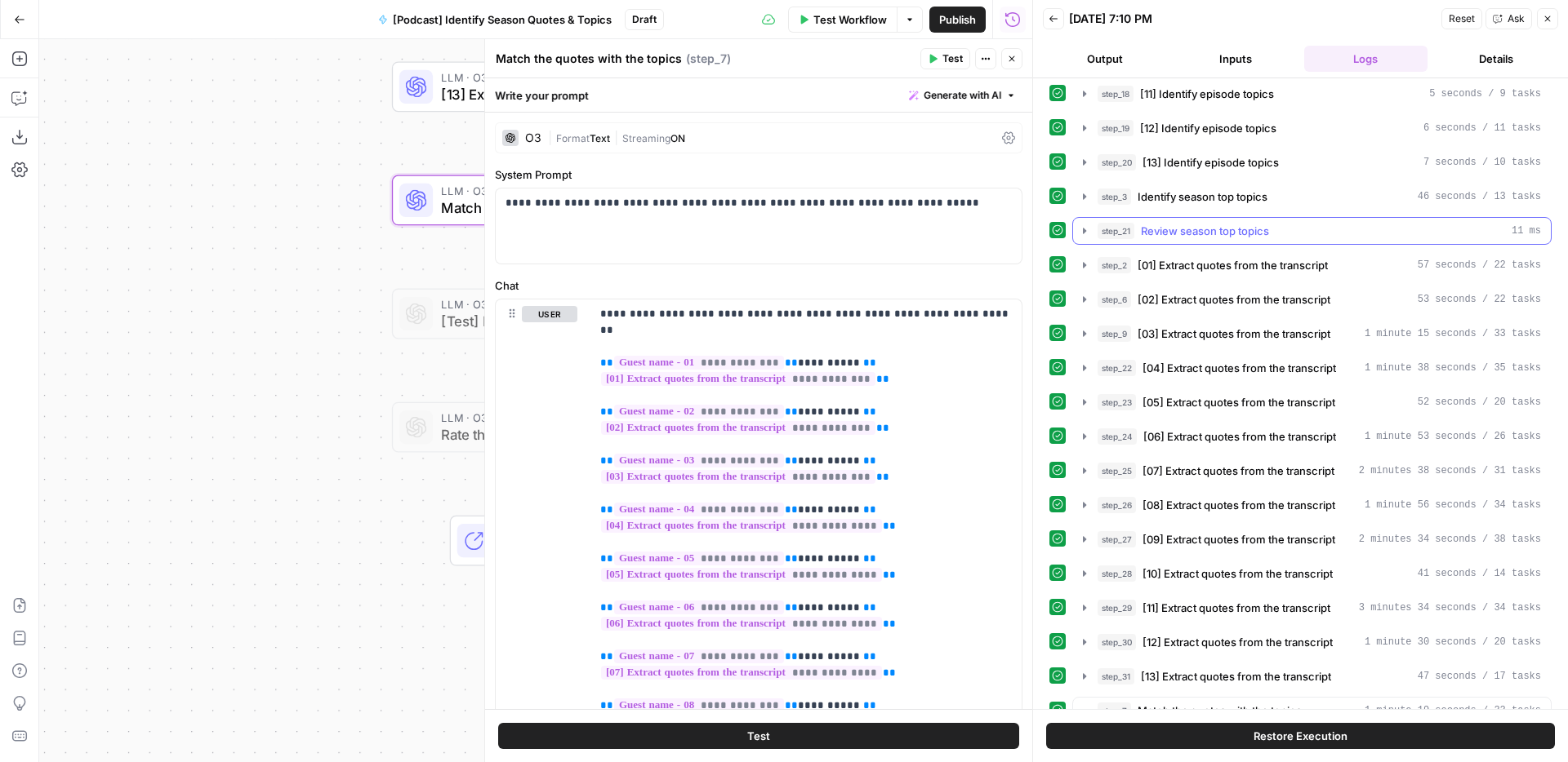
scroll to position [274, 0]
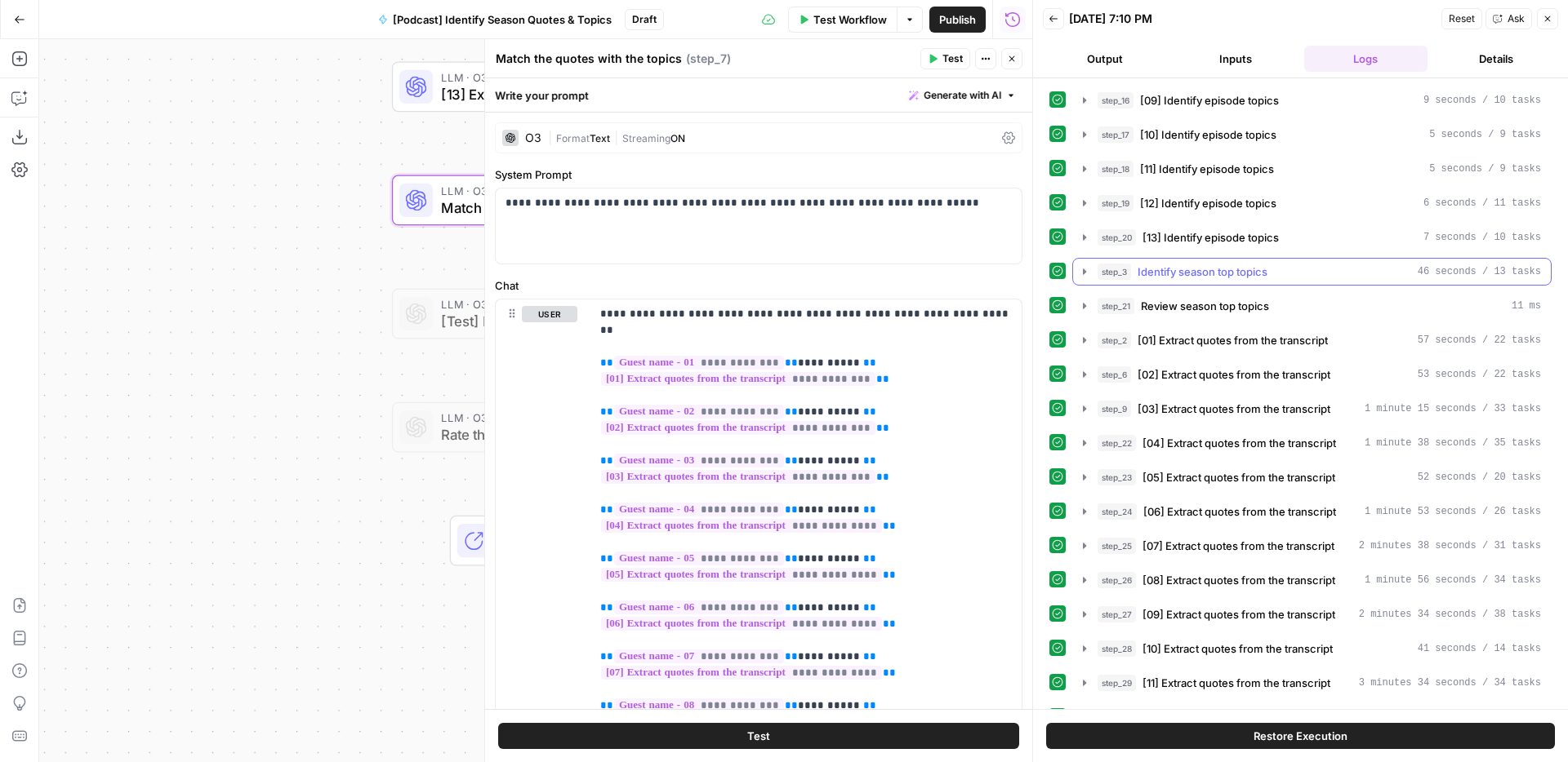
click at [1255, 269] on span "Identify season top topics" at bounding box center [1202, 272] width 130 height 17
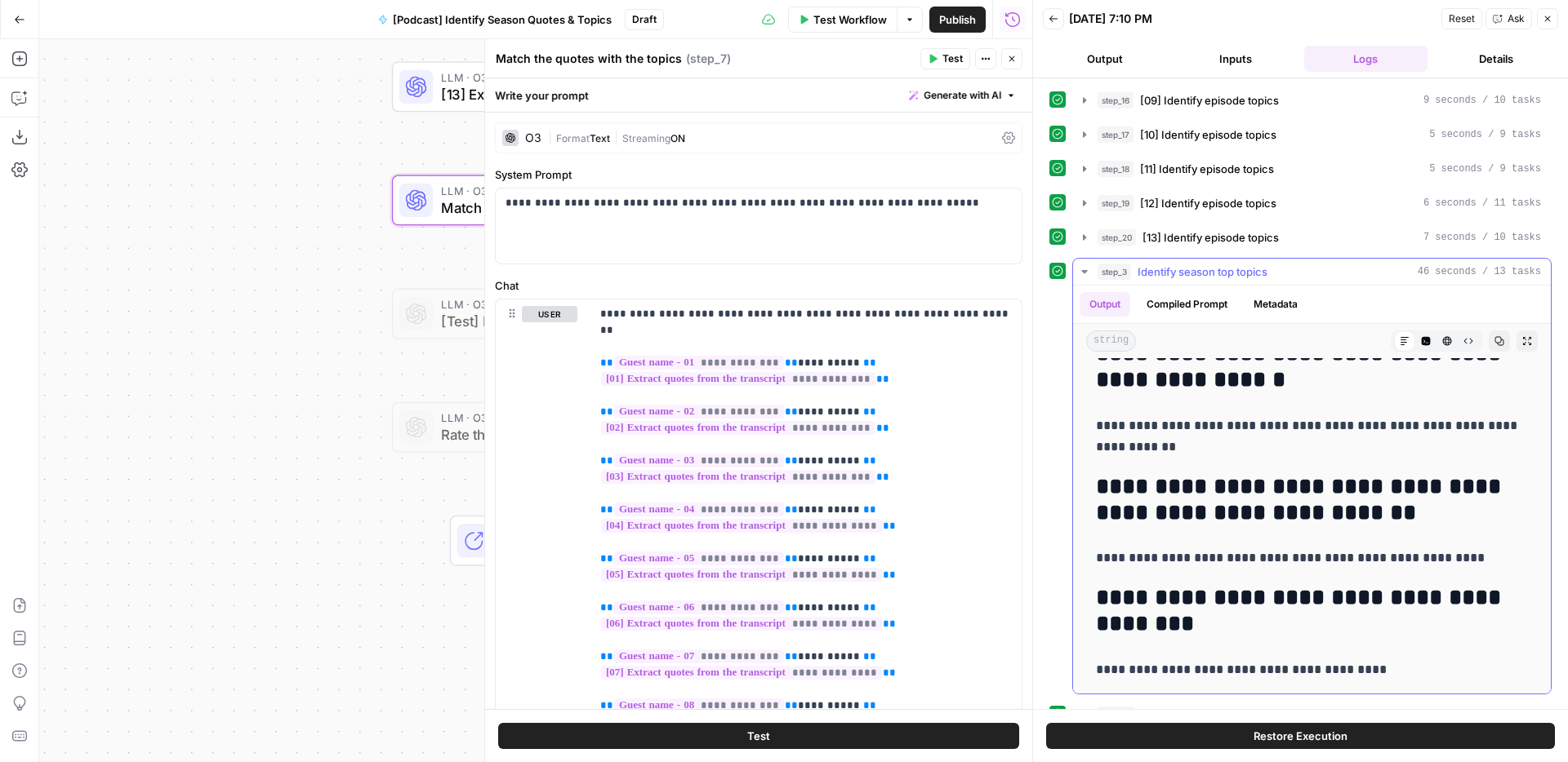
scroll to position [275, 0]
drag, startPoint x: 1391, startPoint y: 667, endPoint x: 1268, endPoint y: 633, distance: 127.6
click at [1268, 633] on h2 "**********" at bounding box center [1311, 610] width 432 height 52
drag, startPoint x: 1392, startPoint y: 672, endPoint x: 1189, endPoint y: 672, distance: 203.0
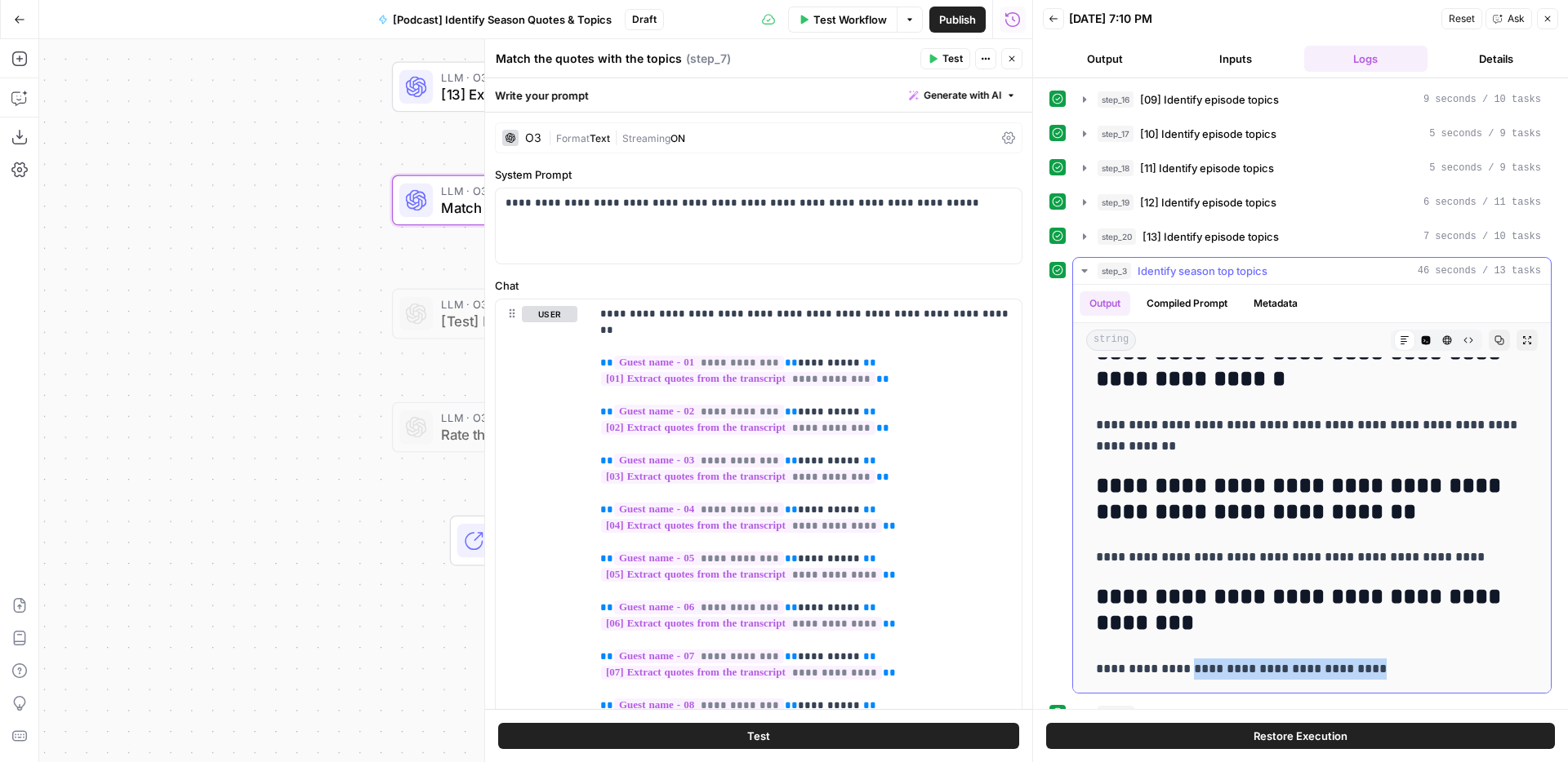
click at [1189, 672] on p "**********" at bounding box center [1311, 669] width 432 height 21
